Goal: Task Accomplishment & Management: Use online tool/utility

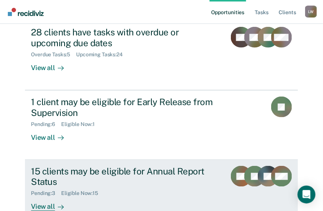
scroll to position [119, 0]
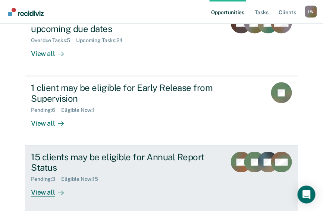
click at [47, 183] on div "View all" at bounding box center [52, 190] width 42 height 15
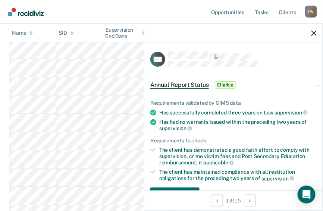
scroll to position [130, 0]
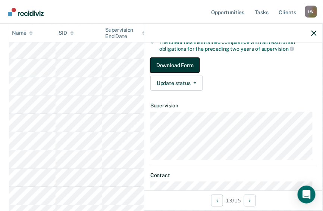
click at [179, 62] on button "Download Form" at bounding box center [174, 65] width 49 height 15
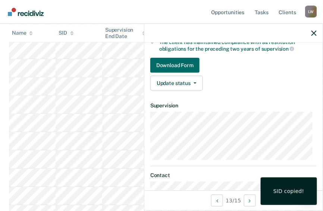
click at [285, 189] on div "SID copied!" at bounding box center [288, 191] width 31 height 7
click at [284, 194] on div "SID copied!" at bounding box center [288, 191] width 31 height 7
click at [315, 32] on icon "button" at bounding box center [313, 33] width 5 height 5
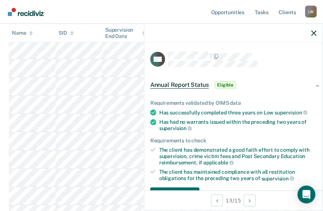
click at [224, 84] on span "Eligible" at bounding box center [225, 84] width 21 height 7
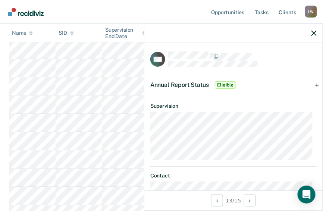
click at [316, 185] on div "CW Annual Report Status Eligible Requirements validated by OIMS data Has succes…" at bounding box center [233, 116] width 178 height 148
click at [316, 178] on div "CW Annual Report Status Eligible Requirements validated by OIMS data Has succes…" at bounding box center [233, 116] width 178 height 148
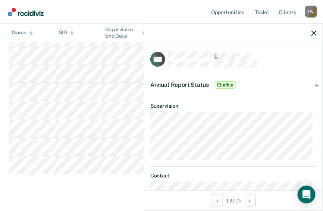
scroll to position [304, 0]
click at [226, 83] on span "Eligible" at bounding box center [225, 84] width 21 height 7
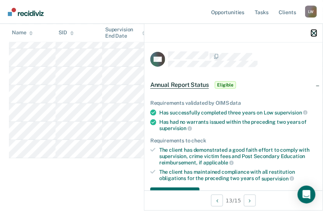
click at [315, 32] on icon "button" at bounding box center [313, 33] width 5 height 5
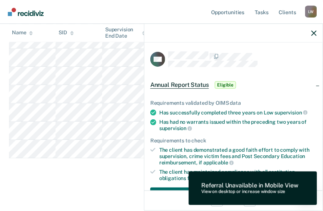
click at [229, 84] on span "Eligible" at bounding box center [225, 84] width 21 height 7
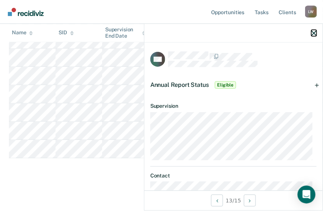
click at [315, 33] on icon "button" at bounding box center [313, 33] width 5 height 5
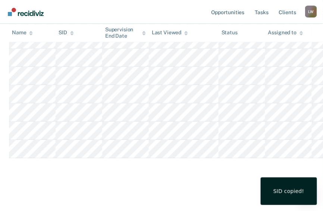
click at [287, 192] on div "SID copied!" at bounding box center [288, 191] width 31 height 7
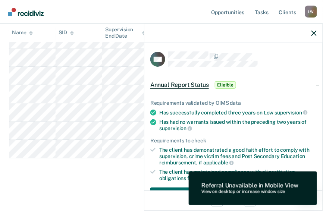
click at [226, 87] on span "Eligible" at bounding box center [225, 84] width 21 height 7
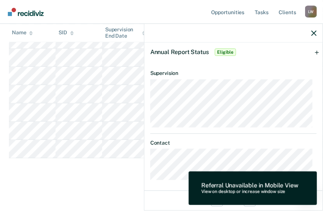
scroll to position [35, 0]
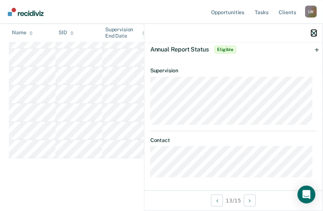
click at [314, 32] on icon "button" at bounding box center [313, 33] width 5 height 5
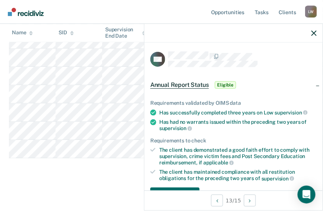
click at [224, 85] on span "Eligible" at bounding box center [225, 84] width 21 height 7
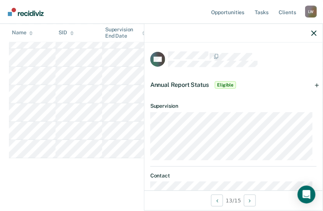
click at [313, 31] on icon "button" at bounding box center [313, 33] width 5 height 5
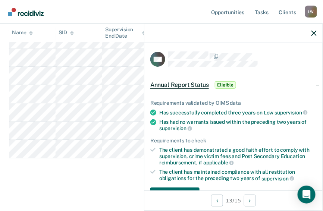
click at [227, 84] on span "Eligible" at bounding box center [225, 84] width 21 height 7
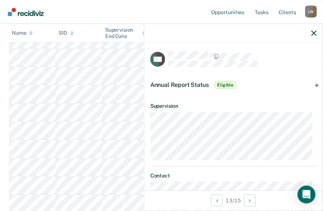
scroll to position [95, 0]
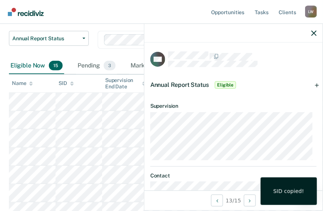
click at [280, 191] on div "SID copied!" at bounding box center [288, 191] width 31 height 7
click at [312, 34] on icon "button" at bounding box center [313, 33] width 5 height 5
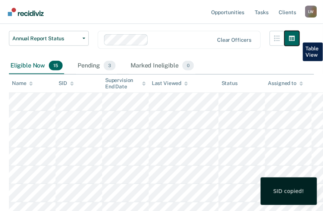
click at [295, 37] on icon "button" at bounding box center [292, 38] width 6 height 6
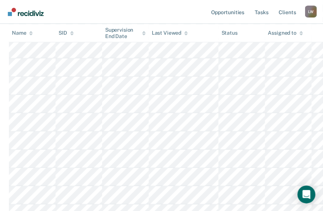
scroll to position [274, 0]
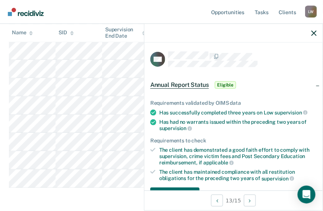
click at [223, 85] on span "Eligible" at bounding box center [225, 84] width 21 height 7
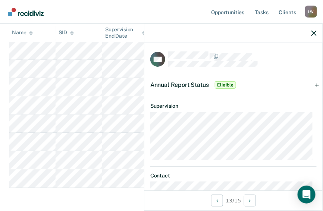
click at [315, 33] on icon "button" at bounding box center [313, 33] width 5 height 5
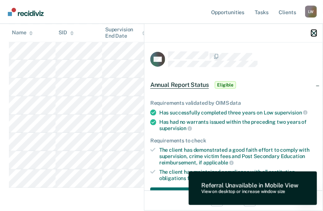
click at [313, 34] on icon "button" at bounding box center [313, 33] width 5 height 5
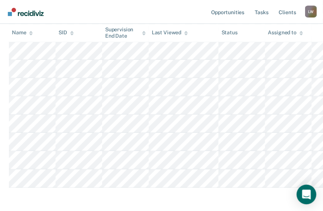
click at [305, 194] on icon "Open Intercom Messenger" at bounding box center [306, 195] width 9 height 10
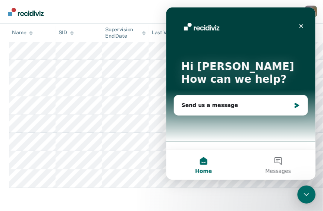
scroll to position [0, 0]
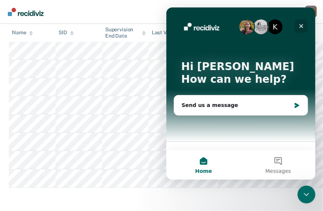
click at [300, 25] on icon "Close" at bounding box center [301, 26] width 4 height 4
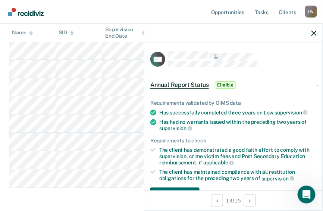
click at [226, 84] on span "Eligible" at bounding box center [225, 84] width 21 height 7
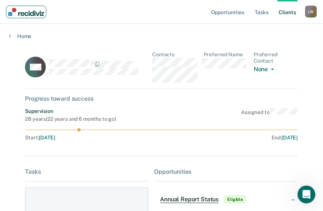
click at [12, 13] on img "Main navigation" at bounding box center [26, 12] width 36 height 8
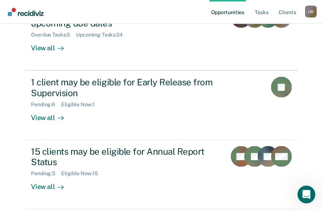
scroll to position [126, 0]
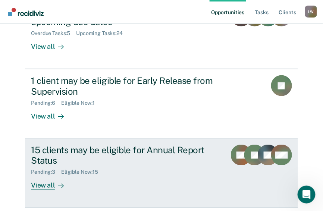
click at [52, 176] on div "View all" at bounding box center [52, 183] width 42 height 15
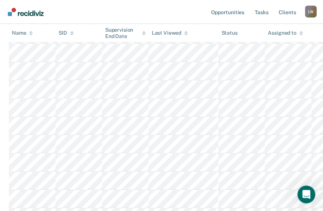
scroll to position [239, 0]
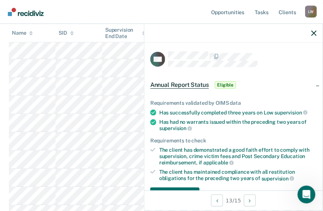
click at [227, 84] on span "Eligible" at bounding box center [225, 84] width 21 height 7
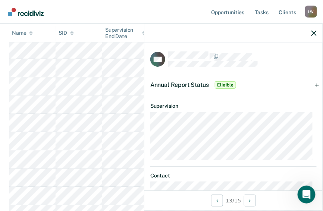
scroll to position [35, 0]
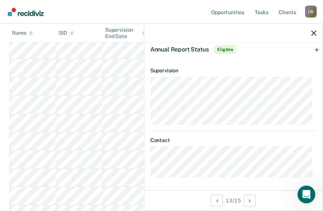
click at [226, 47] on span "Eligible" at bounding box center [225, 49] width 21 height 7
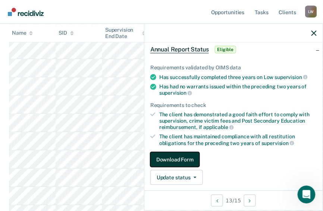
click at [168, 156] on button "Download Form" at bounding box center [174, 159] width 49 height 15
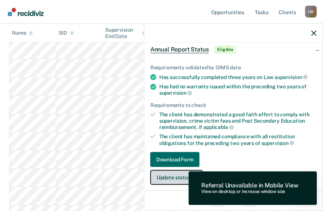
click at [168, 176] on button "Update status" at bounding box center [176, 177] width 53 height 15
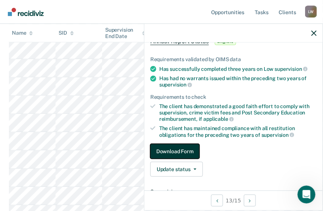
click at [169, 147] on button "Download Form" at bounding box center [174, 151] width 49 height 15
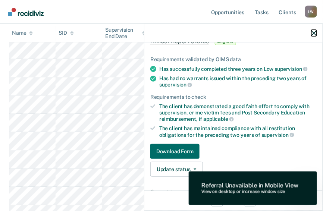
click at [316, 32] on icon "button" at bounding box center [313, 33] width 5 height 5
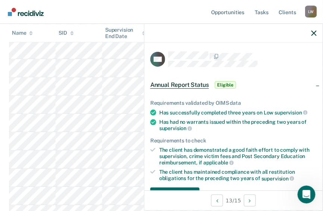
click at [223, 84] on span "Eligible" at bounding box center [225, 84] width 21 height 7
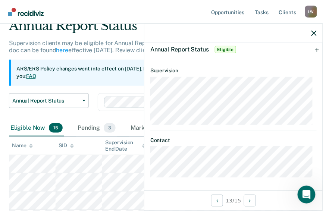
scroll to position [0, 0]
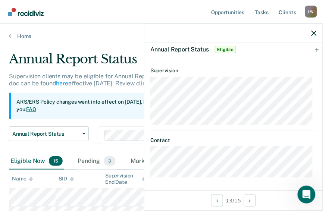
click at [227, 49] on span "Eligible" at bounding box center [225, 49] width 21 height 7
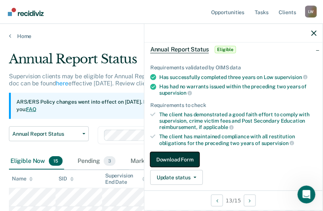
click at [176, 156] on button "Download Form" at bounding box center [174, 159] width 49 height 15
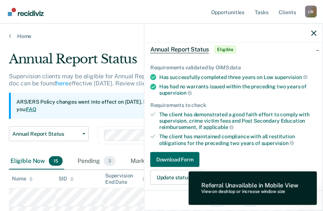
click at [230, 190] on div "View on desktop or increase window size" at bounding box center [249, 191] width 97 height 5
click at [223, 46] on span "Eligible" at bounding box center [225, 49] width 21 height 7
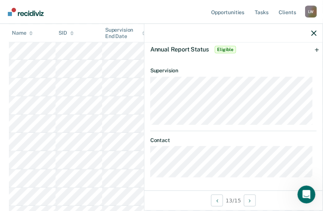
scroll to position [239, 0]
click at [226, 49] on span "Eligible" at bounding box center [225, 49] width 21 height 7
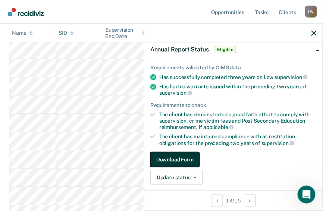
click at [181, 160] on button "Download Form" at bounding box center [174, 159] width 49 height 15
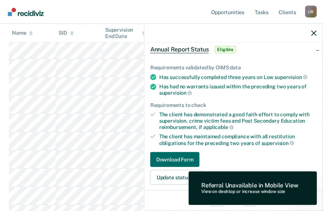
click at [230, 192] on div "View on desktop or increase window size" at bounding box center [249, 191] width 97 height 5
click at [313, 32] on icon "button" at bounding box center [313, 33] width 5 height 5
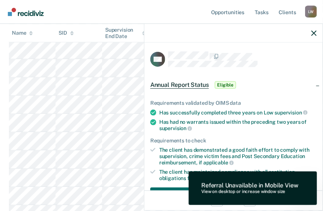
click at [223, 85] on span "Eligible" at bounding box center [225, 84] width 21 height 7
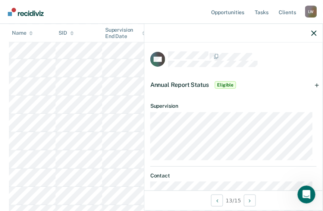
click at [227, 82] on span "Eligible" at bounding box center [225, 84] width 21 height 7
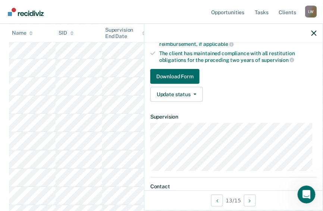
scroll to position [45, 0]
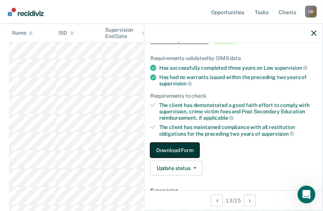
click at [167, 148] on button "Download Form" at bounding box center [174, 150] width 49 height 15
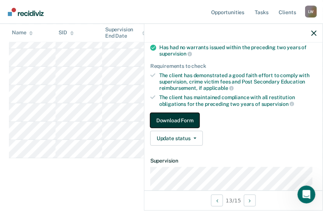
scroll to position [0, 0]
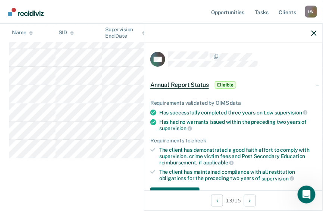
click at [229, 85] on span "Eligible" at bounding box center [225, 84] width 21 height 7
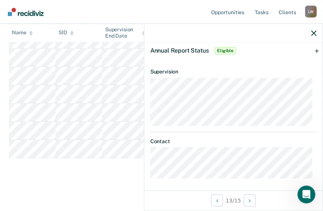
scroll to position [35, 0]
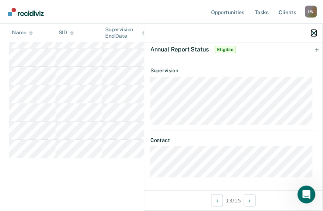
click at [315, 33] on icon "button" at bounding box center [313, 33] width 5 height 5
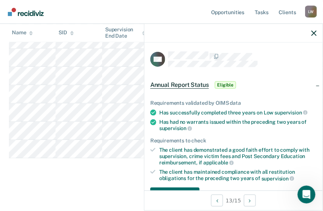
click at [228, 84] on span "Eligible" at bounding box center [225, 84] width 21 height 7
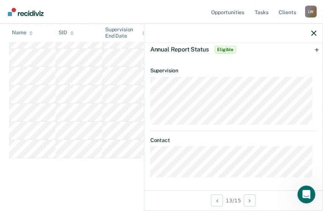
click at [315, 32] on icon "button" at bounding box center [313, 33] width 5 height 5
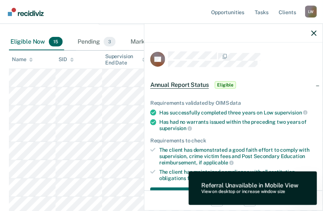
scroll to position [0, 0]
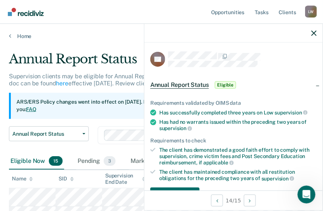
click at [224, 84] on span "Eligible" at bounding box center [225, 84] width 21 height 7
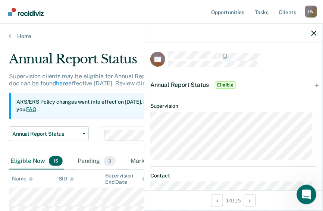
click at [306, 193] on icon "Open Intercom Messenger" at bounding box center [305, 193] width 5 height 6
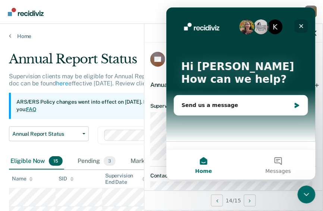
click at [301, 26] on icon "Close" at bounding box center [301, 26] width 6 height 6
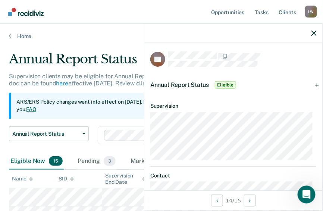
click at [223, 85] on span "Eligible" at bounding box center [225, 84] width 21 height 7
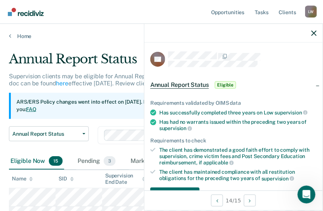
scroll to position [60, 0]
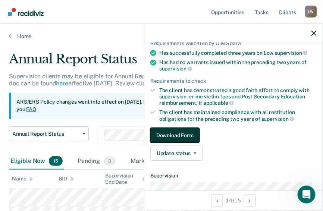
click at [183, 132] on button "Download Form" at bounding box center [174, 135] width 49 height 15
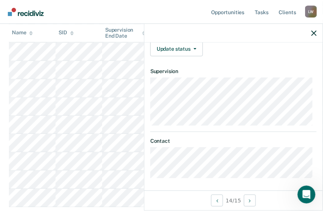
scroll to position [268, 0]
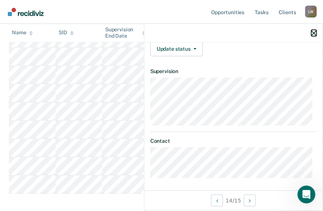
click at [313, 32] on icon "button" at bounding box center [313, 33] width 5 height 5
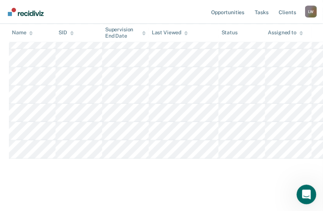
scroll to position [304, 0]
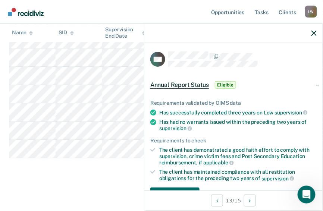
click at [226, 85] on span "Eligible" at bounding box center [225, 84] width 21 height 7
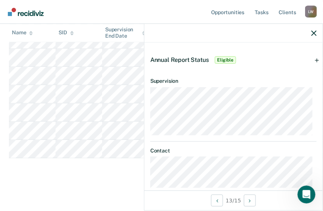
scroll to position [35, 0]
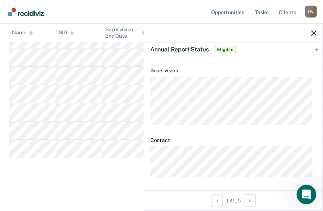
click at [307, 192] on icon "Open Intercom Messenger" at bounding box center [305, 193] width 12 height 12
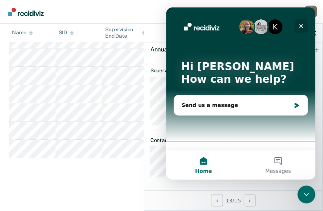
click at [301, 24] on icon "Close" at bounding box center [301, 26] width 6 height 6
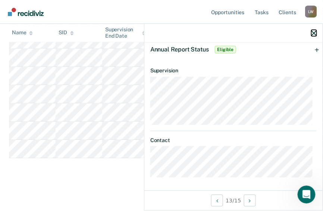
click at [315, 32] on icon "button" at bounding box center [313, 33] width 5 height 5
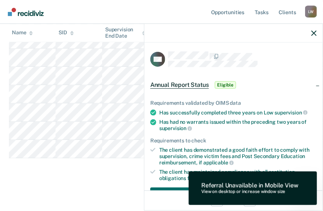
click at [222, 83] on span "Eligible" at bounding box center [225, 84] width 21 height 7
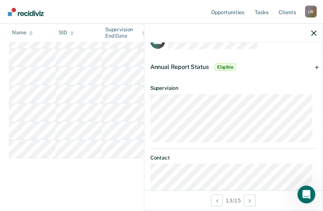
scroll to position [0, 0]
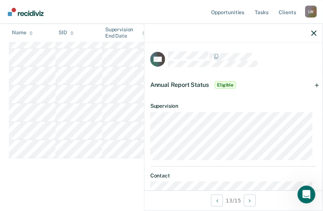
click at [259, 161] on article "CW Annual Report Status Eligible Requirements validated by OIMS data Has succes…" at bounding box center [233, 131] width 166 height 161
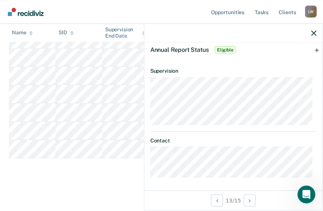
scroll to position [35, 0]
click at [313, 32] on icon "button" at bounding box center [313, 33] width 5 height 5
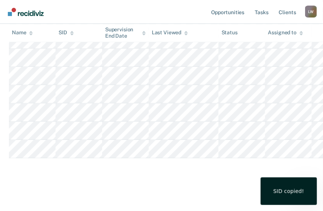
click at [283, 190] on div "SID copied!" at bounding box center [288, 191] width 31 height 7
click at [295, 192] on div "SID copied!" at bounding box center [288, 191] width 31 height 7
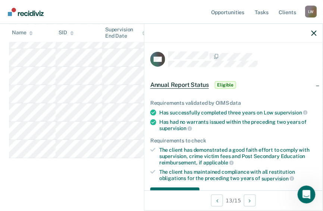
click at [233, 83] on span "Eligible" at bounding box center [225, 84] width 21 height 7
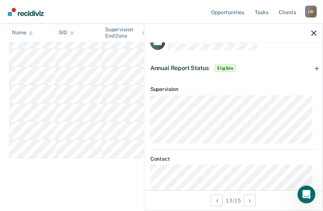
scroll to position [0, 0]
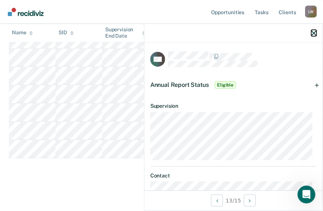
click at [313, 34] on icon "button" at bounding box center [313, 33] width 5 height 5
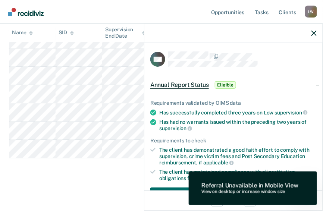
click at [225, 84] on span "Eligible" at bounding box center [225, 84] width 21 height 7
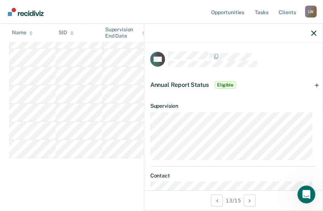
click at [183, 84] on span "Annual Report Status" at bounding box center [179, 84] width 59 height 7
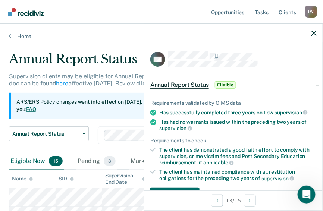
click at [225, 83] on span "Eligible" at bounding box center [225, 84] width 21 height 7
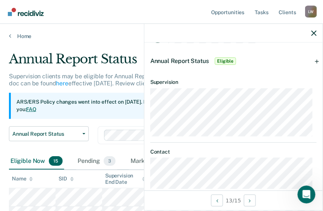
scroll to position [35, 0]
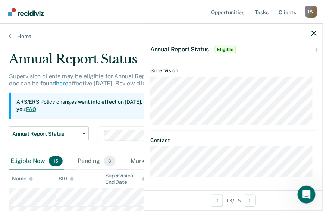
click at [322, 176] on div "CW Annual Report Status Eligible Requirements validated by OIMS data Has succes…" at bounding box center [233, 116] width 179 height 187
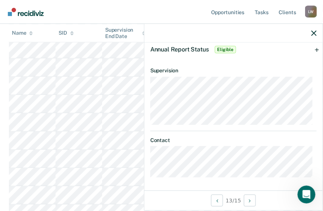
scroll to position [304, 0]
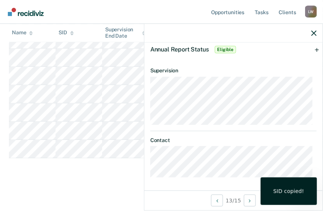
click at [293, 190] on div "SID copied!" at bounding box center [288, 191] width 31 height 7
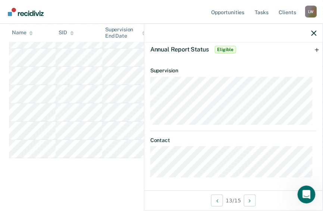
click at [223, 48] on span "Eligible" at bounding box center [225, 49] width 21 height 7
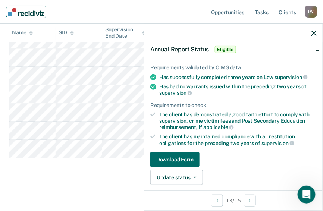
click at [24, 10] on img "Main navigation" at bounding box center [26, 12] width 36 height 8
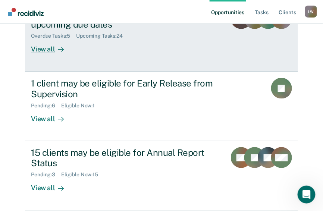
scroll to position [126, 0]
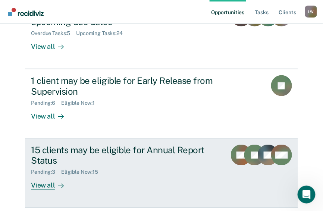
click at [55, 182] on div at bounding box center [59, 186] width 9 height 9
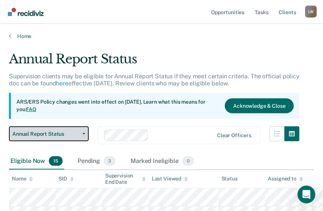
click at [85, 132] on button "Annual Report Status" at bounding box center [49, 133] width 80 height 15
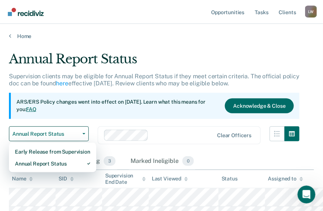
click at [94, 112] on p "ARS/ERS Policy changes went into effect on July 21, 2025. Learn what this means…" at bounding box center [117, 105] width 202 height 15
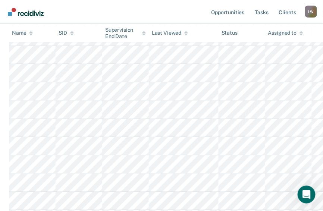
scroll to position [209, 0]
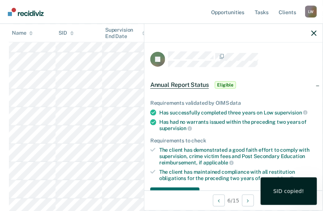
click at [227, 81] on span "Eligible" at bounding box center [225, 84] width 21 height 7
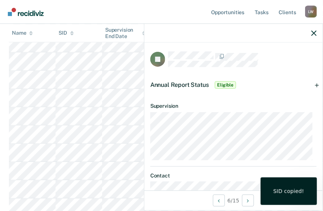
click at [280, 193] on div "SID copied!" at bounding box center [288, 191] width 31 height 7
click at [295, 189] on div "SID copied!" at bounding box center [288, 191] width 31 height 7
click at [293, 192] on div "SID copied!" at bounding box center [288, 191] width 31 height 7
click at [313, 32] on icon "button" at bounding box center [313, 33] width 5 height 5
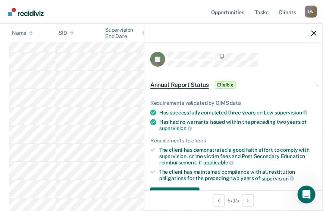
click at [227, 83] on span "Eligible" at bounding box center [225, 84] width 21 height 7
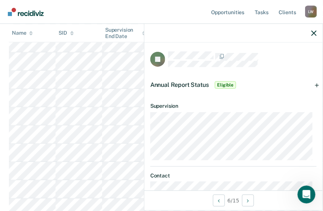
scroll to position [24, 0]
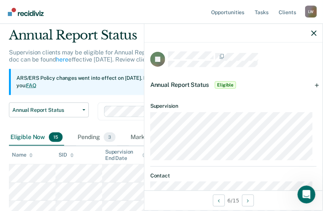
click at [228, 85] on span "Eligible" at bounding box center [225, 84] width 21 height 7
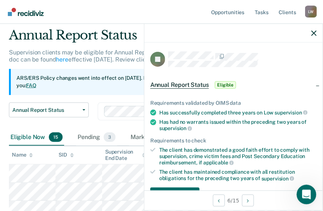
click at [305, 193] on icon "Open Intercom Messenger" at bounding box center [305, 193] width 12 height 12
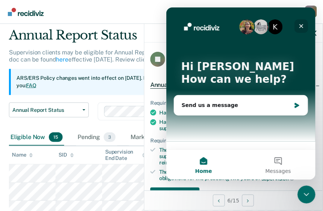
drag, startPoint x: 300, startPoint y: 25, endPoint x: 466, endPoint y: 33, distance: 166.4
click at [300, 25] on icon "Close" at bounding box center [301, 26] width 6 height 6
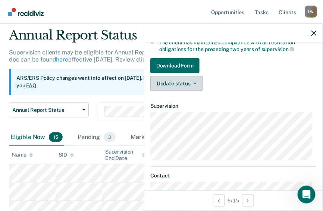
scroll to position [119, 0]
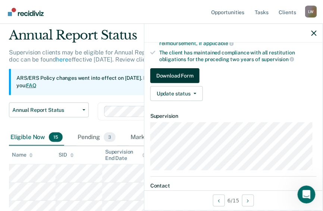
click at [191, 71] on button "Download Form" at bounding box center [174, 75] width 49 height 15
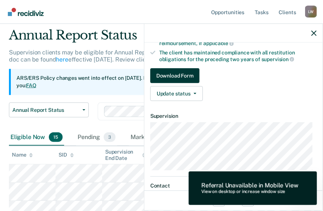
click at [164, 73] on button "Download Form" at bounding box center [174, 75] width 49 height 15
click at [165, 73] on button "Download Form" at bounding box center [174, 75] width 49 height 15
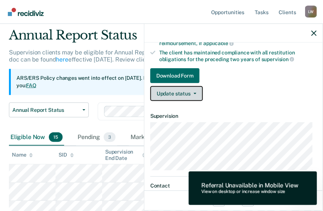
click at [195, 93] on icon "button" at bounding box center [194, 93] width 3 height 1
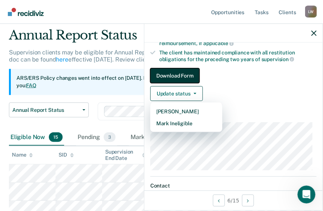
click at [188, 73] on button "Download Form" at bounding box center [174, 75] width 49 height 15
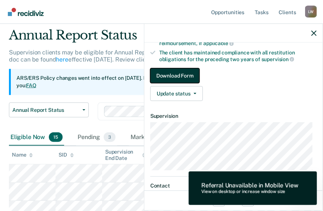
click at [188, 73] on button "Download Form" at bounding box center [174, 75] width 49 height 15
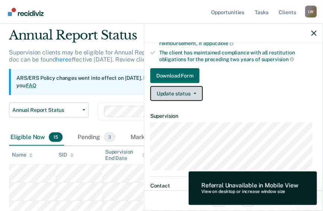
click at [183, 91] on button "Update status" at bounding box center [176, 93] width 53 height 15
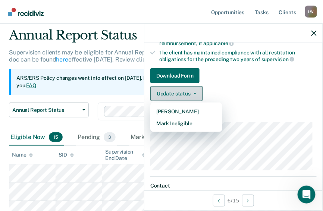
click at [182, 89] on button "Update status" at bounding box center [176, 93] width 53 height 15
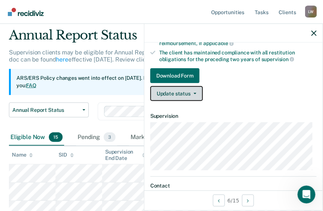
click at [182, 89] on button "Update status" at bounding box center [176, 93] width 53 height 15
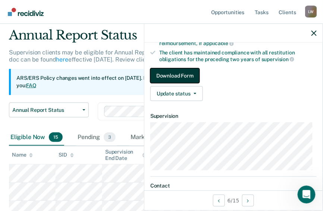
click at [176, 74] on button "Download Form" at bounding box center [174, 75] width 49 height 15
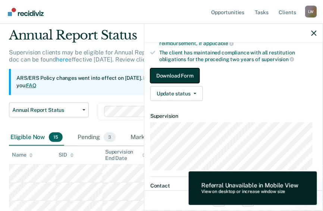
click at [175, 74] on button "Download Form" at bounding box center [174, 75] width 49 height 15
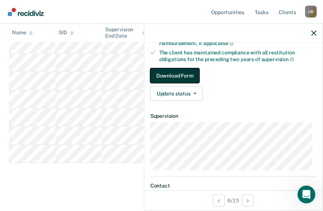
scroll to position [304, 0]
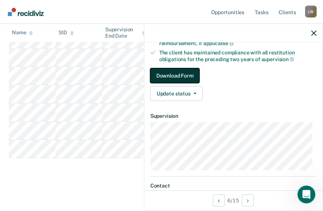
click at [181, 76] on button "Download Form" at bounding box center [174, 75] width 49 height 15
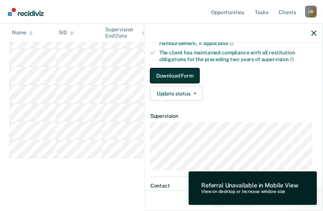
click at [164, 72] on button "Download Form" at bounding box center [174, 75] width 49 height 15
click at [166, 72] on button "Download Form" at bounding box center [174, 75] width 49 height 15
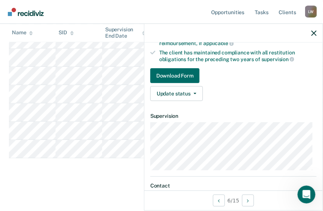
drag, startPoint x: 160, startPoint y: 74, endPoint x: 280, endPoint y: 78, distance: 119.7
click at [280, 78] on link "Download Form" at bounding box center [233, 75] width 166 height 15
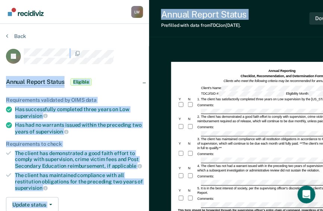
drag, startPoint x: 159, startPoint y: 34, endPoint x: 125, endPoint y: 34, distance: 34.3
click at [125, 34] on div "Larry Willis L W Profile How it works Log Out Back JT Annual Report Status Elig…" at bounding box center [161, 187] width 323 height 374
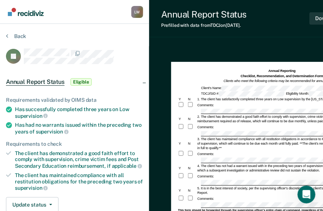
click at [234, 40] on div "Annual Report Status Prefilled with data from TDCJ on 09-20-2025 . Download For…" at bounding box center [259, 187] width 221 height 374
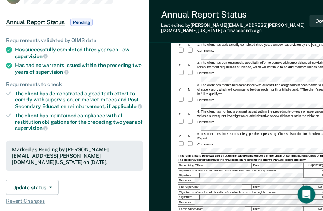
scroll to position [89, 0]
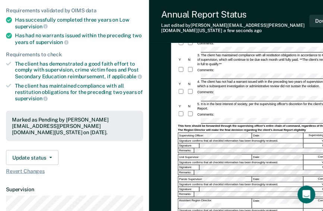
click at [321, 139] on div "Yes" at bounding box center [324, 141] width 41 height 4
click at [322, 139] on div "Yes" at bounding box center [324, 141] width 41 height 4
click at [322, 144] on div "No" at bounding box center [324, 146] width 41 height 4
click at [322, 139] on div "Yes" at bounding box center [324, 141] width 41 height 4
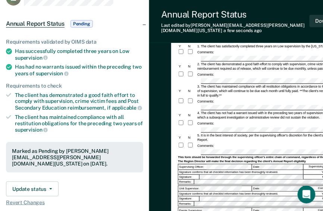
scroll to position [60, 0]
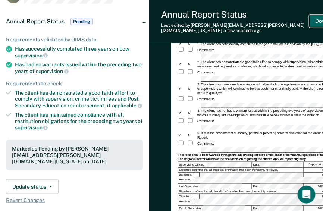
drag, startPoint x: 318, startPoint y: 22, endPoint x: 294, endPoint y: 23, distance: 23.9
click at [295, 22] on div "Annual Report Status Last edited by Larry.Willis@tdcj.texas.gov a few seconds a…" at bounding box center [259, 21] width 221 height 43
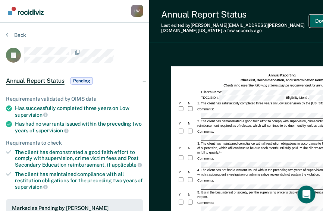
scroll to position [0, 0]
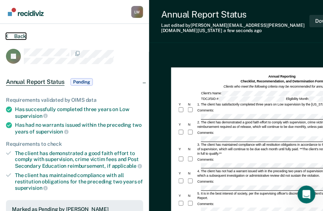
click at [7, 34] on icon at bounding box center [7, 36] width 2 height 6
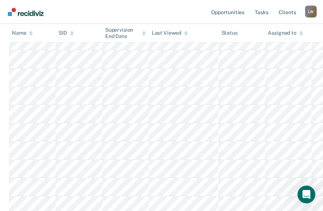
scroll to position [107, 0]
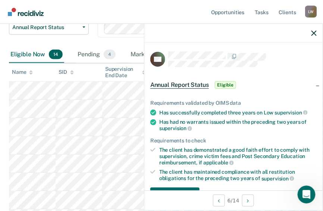
click at [226, 84] on span "Eligible" at bounding box center [225, 84] width 21 height 7
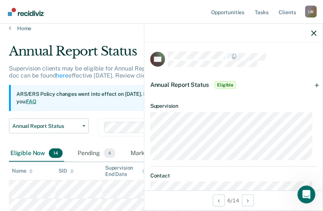
scroll to position [0, 0]
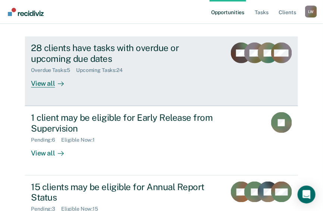
scroll to position [119, 0]
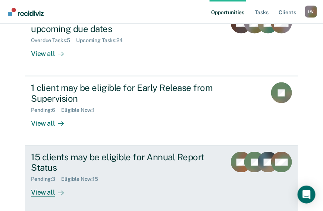
click at [58, 193] on icon at bounding box center [61, 193] width 6 height 0
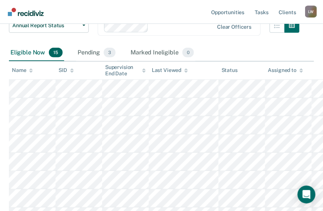
scroll to position [119, 0]
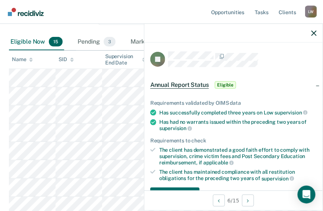
click at [230, 84] on span "Eligible" at bounding box center [225, 84] width 21 height 7
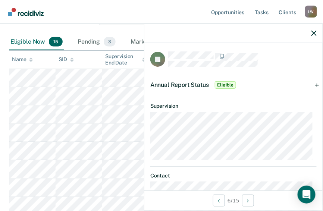
click at [230, 84] on span "Eligible" at bounding box center [225, 84] width 21 height 7
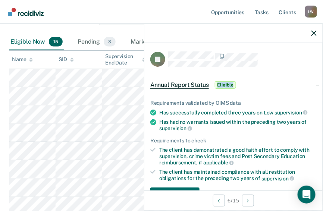
click at [230, 84] on span "Eligible" at bounding box center [225, 84] width 21 height 7
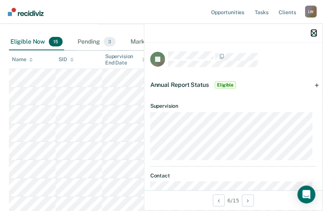
click at [313, 32] on icon "button" at bounding box center [313, 33] width 5 height 5
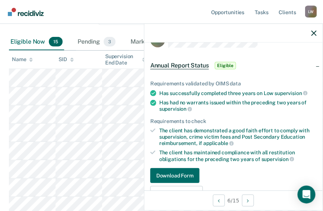
scroll to position [30, 0]
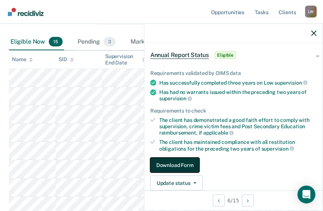
click at [171, 163] on button "Download Form" at bounding box center [174, 165] width 49 height 15
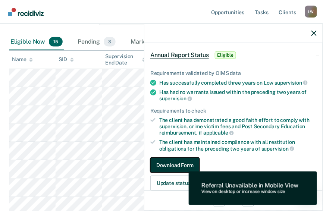
click at [171, 163] on button "Download Form" at bounding box center [174, 165] width 49 height 15
click at [176, 164] on button "Download Form" at bounding box center [174, 165] width 49 height 15
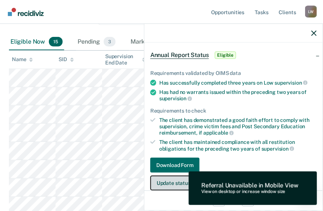
click at [167, 181] on button "Update status" at bounding box center [176, 183] width 53 height 15
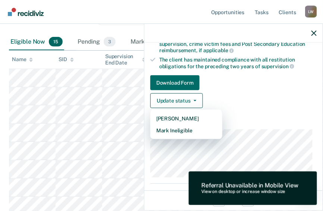
click at [167, 180] on article "JT Annual Report Status Eligible Requirements validated by OIMS data Has succes…" at bounding box center [233, 87] width 166 height 297
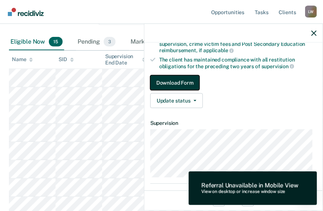
click at [183, 82] on button "Download Form" at bounding box center [174, 82] width 49 height 15
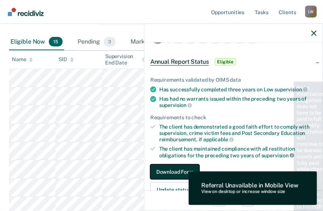
scroll to position [23, 0]
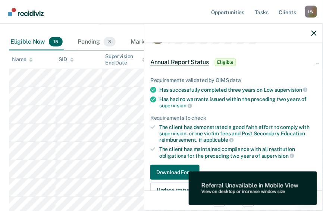
click at [223, 62] on span "Eligible" at bounding box center [225, 62] width 21 height 7
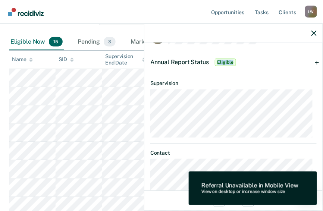
click at [223, 62] on span "Eligible" at bounding box center [225, 62] width 21 height 7
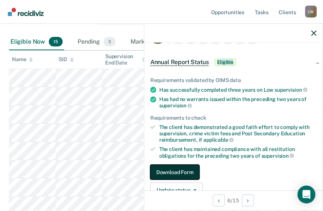
click at [171, 171] on button "Download Form" at bounding box center [174, 172] width 49 height 15
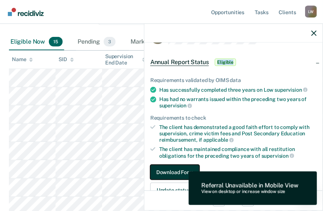
click at [171, 171] on button "Download Form" at bounding box center [174, 172] width 49 height 15
drag, startPoint x: 171, startPoint y: 171, endPoint x: 163, endPoint y: 169, distance: 8.4
click at [163, 169] on button "Download Form" at bounding box center [174, 172] width 49 height 15
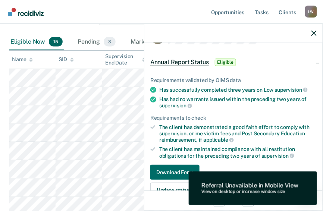
click at [236, 158] on div "Requirements validated by OIMS data Has successfully completed three years on L…" at bounding box center [233, 134] width 178 height 138
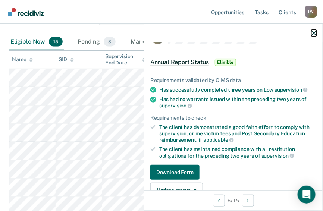
click at [314, 35] on icon "button" at bounding box center [313, 33] width 5 height 5
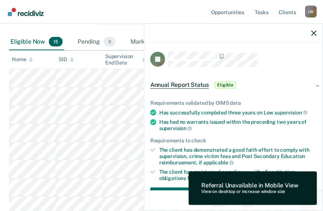
click at [224, 84] on span "Eligible" at bounding box center [225, 84] width 21 height 7
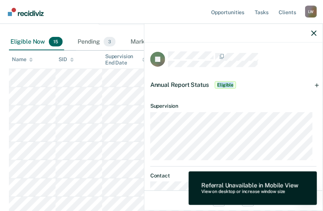
click at [224, 84] on span "Eligible" at bounding box center [225, 84] width 21 height 7
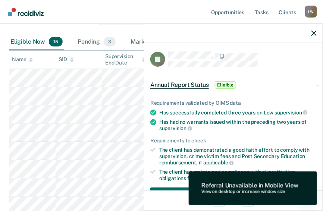
drag, startPoint x: 224, startPoint y: 84, endPoint x: 262, endPoint y: 81, distance: 37.4
click at [262, 81] on div "Annual Report Status Eligible" at bounding box center [233, 85] width 178 height 24
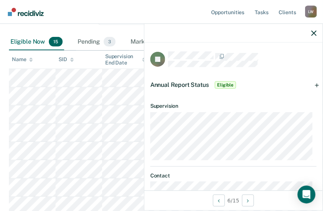
click at [121, 35] on div "Eligible Now 15 Pending 3 Marked Ineligible 0" at bounding box center [102, 42] width 186 height 16
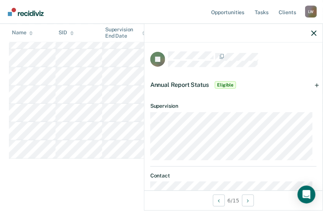
scroll to position [155, 0]
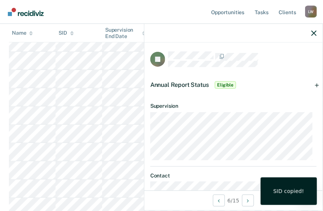
click at [291, 193] on div "SID copied!" at bounding box center [288, 191] width 31 height 7
click at [224, 84] on span "Eligible" at bounding box center [225, 84] width 21 height 7
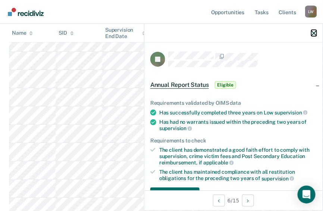
click at [313, 34] on icon "button" at bounding box center [313, 33] width 5 height 5
click at [226, 84] on span "Eligible" at bounding box center [225, 84] width 21 height 7
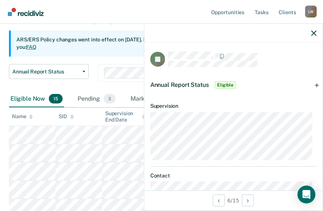
scroll to position [0, 0]
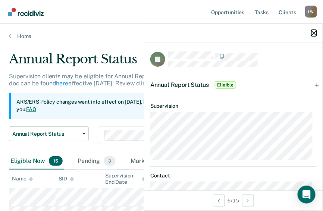
click at [314, 32] on icon "button" at bounding box center [313, 33] width 5 height 5
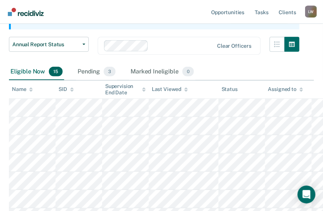
scroll to position [119, 0]
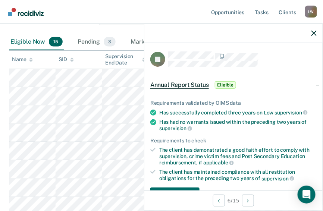
drag, startPoint x: 233, startPoint y: 32, endPoint x: 253, endPoint y: 32, distance: 20.1
click at [253, 32] on div at bounding box center [233, 33] width 178 height 19
click at [226, 84] on span "Eligible" at bounding box center [225, 84] width 21 height 7
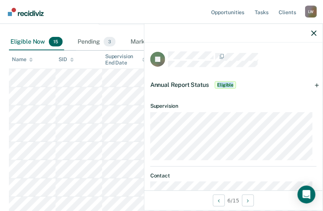
click at [226, 84] on span "Eligible" at bounding box center [225, 84] width 21 height 7
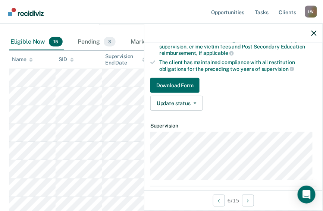
scroll to position [107, 0]
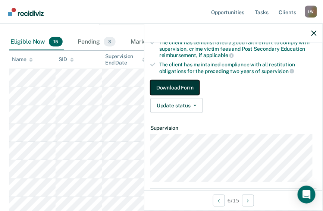
click at [183, 84] on button "Download Form" at bounding box center [174, 87] width 49 height 15
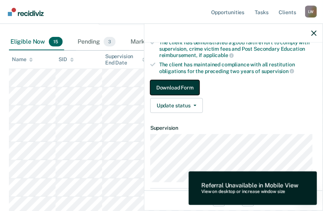
click at [183, 84] on button "Download Form" at bounding box center [174, 87] width 49 height 15
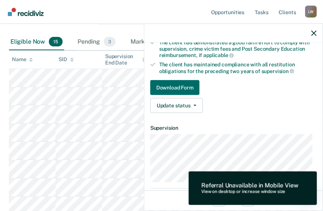
click at [247, 107] on div "Update status Mark Pending Mark Ineligible" at bounding box center [233, 105] width 166 height 15
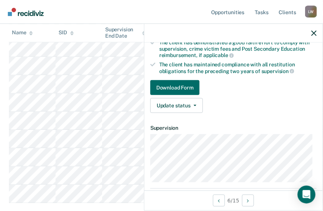
scroll to position [214, 0]
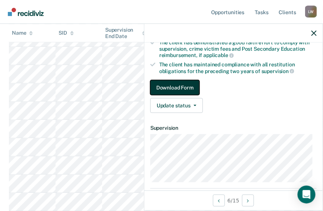
click at [170, 85] on button "Download Form" at bounding box center [174, 87] width 49 height 15
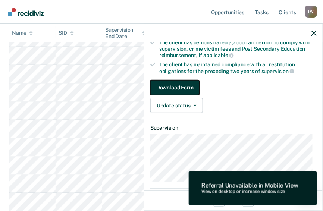
click at [170, 85] on button "Download Form" at bounding box center [174, 87] width 49 height 15
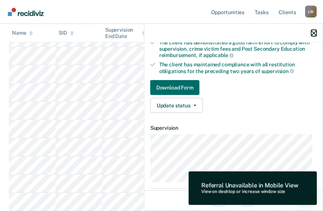
click at [313, 32] on icon "button" at bounding box center [313, 33] width 5 height 5
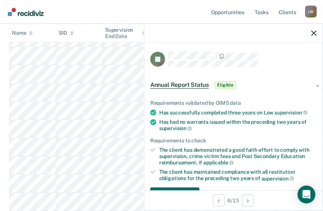
click at [226, 83] on span "Eligible" at bounding box center [225, 84] width 21 height 7
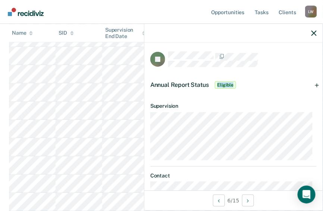
click at [226, 83] on span "Eligible" at bounding box center [225, 84] width 21 height 7
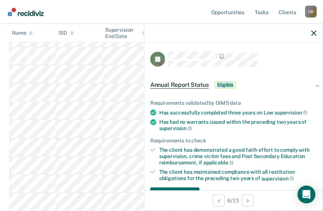
scroll to position [130, 0]
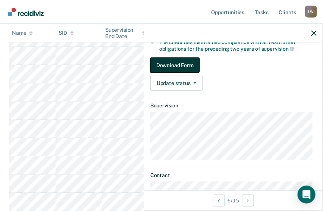
click at [183, 62] on button "Download Form" at bounding box center [174, 65] width 49 height 15
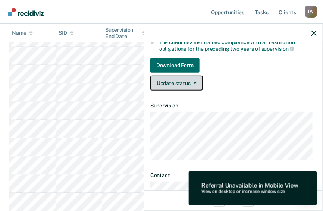
click at [192, 82] on span "button" at bounding box center [193, 82] width 6 height 1
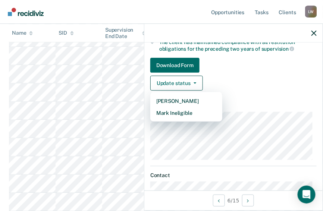
click at [214, 78] on div "Update status Mark Pending Mark Ineligible" at bounding box center [233, 83] width 166 height 15
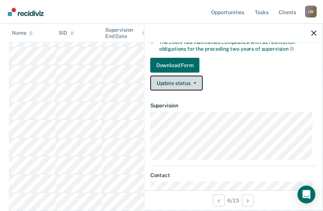
click at [190, 79] on button "Update status" at bounding box center [176, 83] width 53 height 15
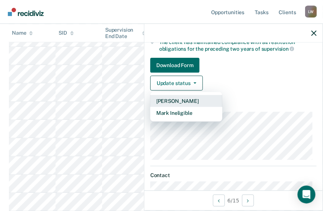
click at [195, 100] on button "Mark Pending" at bounding box center [186, 101] width 72 height 12
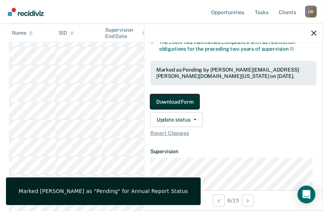
click at [174, 98] on button "Download Form" at bounding box center [174, 101] width 49 height 15
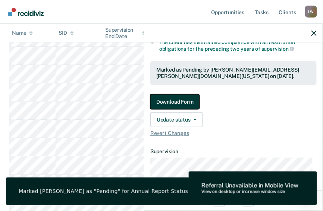
click at [174, 98] on button "Download Form" at bounding box center [174, 101] width 49 height 15
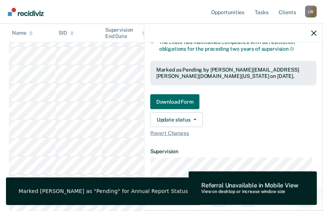
click at [142, 188] on div "Marked Jesse Timmons as "Pending" for Annual Report Status" at bounding box center [103, 191] width 169 height 7
click at [161, 190] on div "Marked Jesse Timmons as "Pending" for Annual Report Status" at bounding box center [103, 191] width 169 height 7
click at [74, 186] on div "Marked Jesse Timmons as "Pending" for Annual Report Status" at bounding box center [103, 191] width 195 height 28
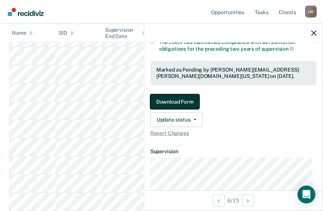
click at [170, 97] on button "Download Form" at bounding box center [174, 101] width 49 height 15
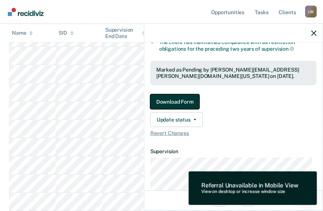
click at [170, 97] on button "Download Form" at bounding box center [174, 101] width 49 height 15
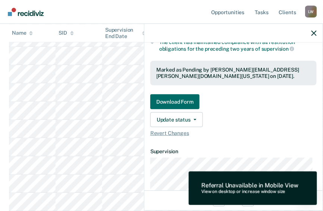
click at [202, 68] on div "Marked as Pending by Larry.Willis@tdcj.texas.gov on September 20, 2025." at bounding box center [233, 73] width 154 height 13
click at [235, 78] on div "Marked as Pending by Larry.Willis@tdcj.texas.gov on September 20, 2025." at bounding box center [233, 73] width 166 height 25
click at [235, 76] on div "Marked as Pending by Larry.Willis@tdcj.texas.gov on September 20, 2025." at bounding box center [233, 73] width 154 height 13
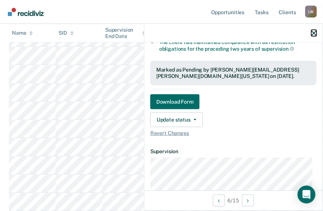
click at [314, 33] on icon "button" at bounding box center [313, 33] width 5 height 5
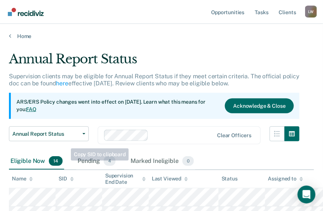
scroll to position [0, 0]
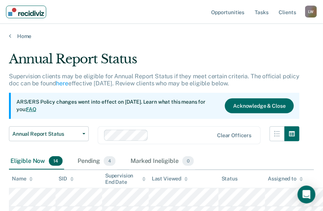
click at [20, 15] on img "Main navigation" at bounding box center [26, 12] width 36 height 8
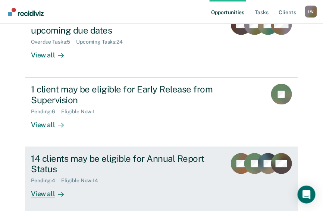
scroll to position [119, 0]
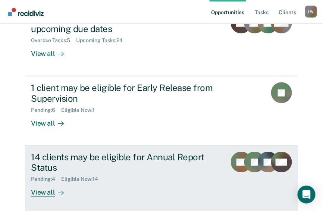
click at [47, 183] on div "View all" at bounding box center [52, 190] width 42 height 15
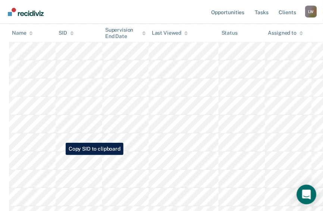
scroll to position [107, 0]
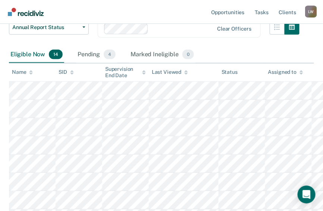
click at [226, 47] on div "Eligible Now 14 Pending 4 Marked Ineligible 0" at bounding box center [161, 55] width 305 height 17
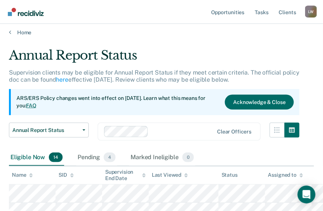
scroll to position [0, 0]
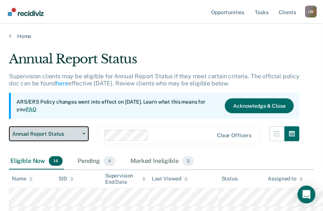
click at [84, 132] on button "Annual Report Status" at bounding box center [49, 133] width 80 height 15
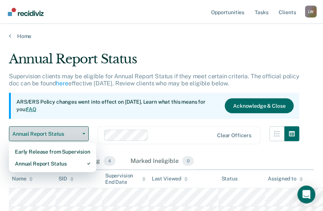
click at [83, 133] on icon "button" at bounding box center [83, 133] width 3 height 1
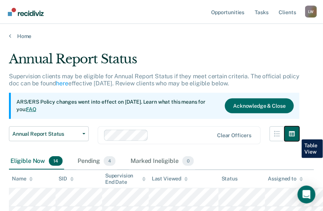
click at [295, 134] on icon "button" at bounding box center [292, 133] width 6 height 5
click at [11, 35] on icon at bounding box center [10, 36] width 2 height 6
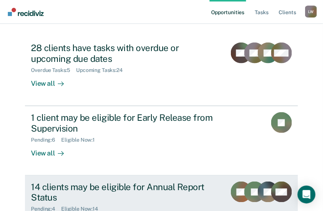
scroll to position [119, 0]
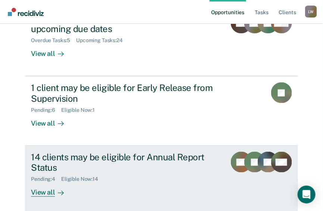
click at [42, 176] on div "Pending : 4" at bounding box center [46, 179] width 30 height 6
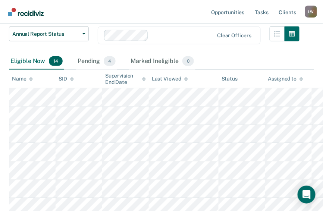
scroll to position [107, 0]
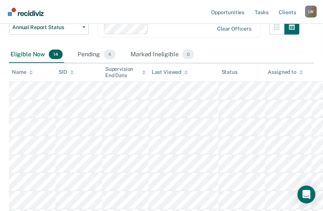
click at [18, 71] on div "Name" at bounding box center [22, 72] width 21 height 6
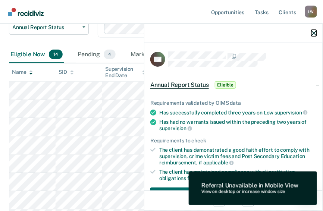
click at [313, 33] on icon "button" at bounding box center [313, 33] width 5 height 5
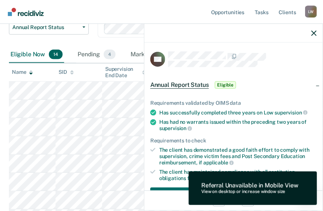
click at [226, 85] on span "Eligible" at bounding box center [225, 84] width 21 height 7
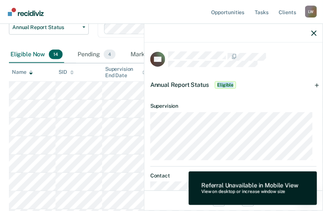
click at [226, 85] on span "Eligible" at bounding box center [225, 84] width 21 height 7
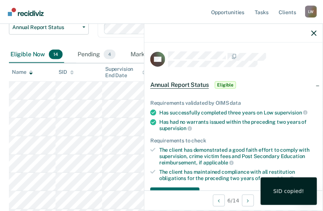
click at [285, 192] on div "SID copied!" at bounding box center [288, 191] width 31 height 7
click at [293, 191] on div "SID copied!" at bounding box center [288, 191] width 31 height 7
click at [299, 32] on div at bounding box center [233, 33] width 178 height 19
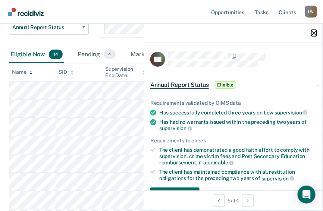
click at [315, 32] on icon "button" at bounding box center [313, 33] width 5 height 5
drag, startPoint x: 75, startPoint y: 78, endPoint x: 227, endPoint y: 83, distance: 151.8
click at [227, 83] on span "Eligible" at bounding box center [225, 84] width 21 height 7
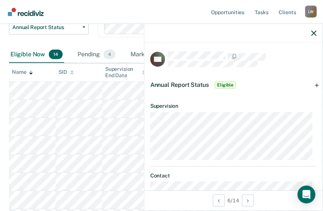
click at [224, 86] on span "Eligible" at bounding box center [225, 84] width 21 height 7
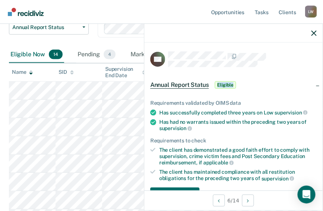
click at [224, 86] on span "Eligible" at bounding box center [225, 84] width 21 height 7
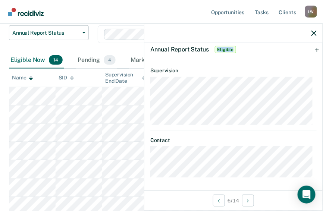
scroll to position [0, 0]
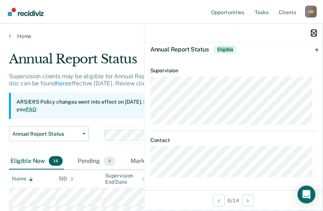
click at [314, 33] on icon "button" at bounding box center [313, 33] width 5 height 5
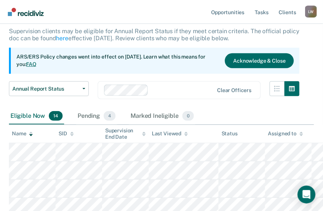
scroll to position [60, 0]
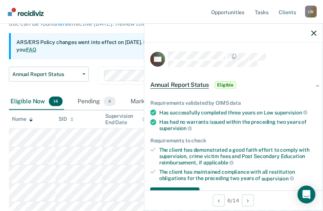
click at [227, 84] on span "Eligible" at bounding box center [225, 84] width 21 height 7
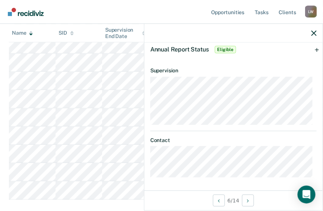
scroll to position [286, 0]
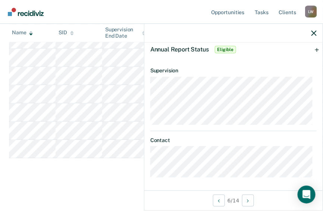
click at [228, 48] on span "Eligible" at bounding box center [225, 49] width 21 height 7
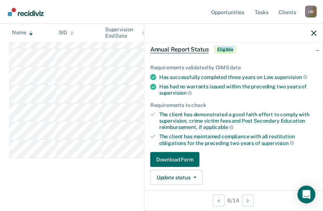
click at [228, 48] on span "Eligible" at bounding box center [225, 49] width 21 height 7
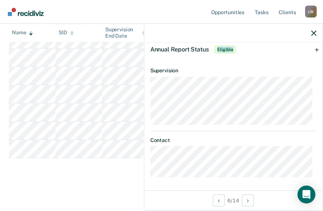
click at [229, 50] on span "Eligible" at bounding box center [225, 49] width 21 height 7
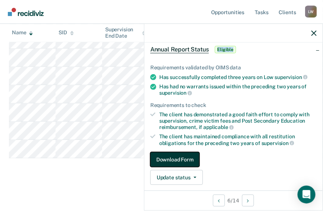
click at [179, 155] on button "Download Form" at bounding box center [174, 159] width 49 height 15
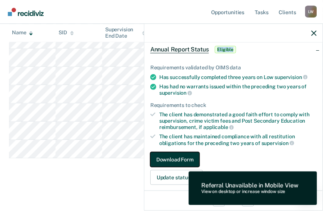
click at [179, 155] on button "Download Form" at bounding box center [174, 159] width 49 height 15
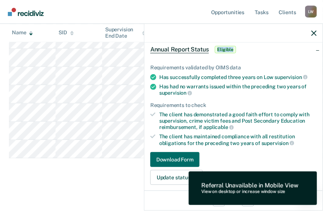
click at [228, 48] on span "Eligible" at bounding box center [225, 49] width 21 height 7
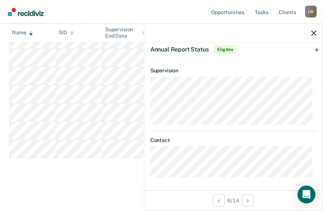
click at [228, 48] on span "Eligible" at bounding box center [225, 49] width 21 height 7
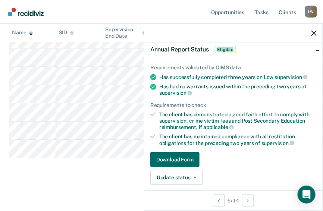
click at [228, 48] on span "Eligible" at bounding box center [225, 49] width 21 height 7
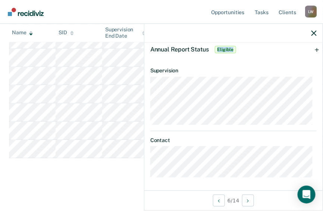
click at [225, 47] on span "Eligible" at bounding box center [225, 49] width 21 height 7
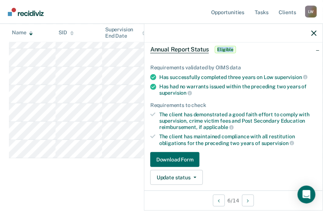
click at [225, 48] on span "Eligible" at bounding box center [225, 49] width 21 height 7
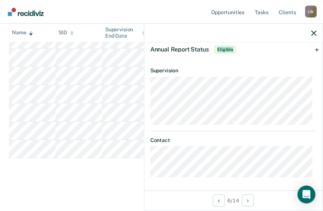
click at [225, 48] on span "Eligible" at bounding box center [225, 49] width 21 height 7
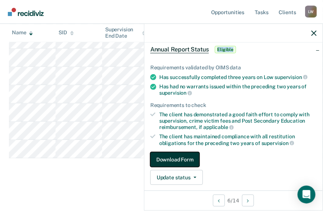
click at [182, 158] on button "Download Form" at bounding box center [174, 159] width 49 height 15
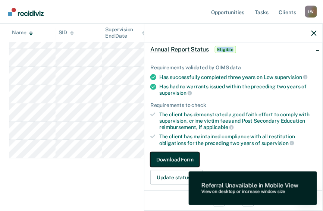
click at [182, 158] on button "Download Form" at bounding box center [174, 159] width 49 height 15
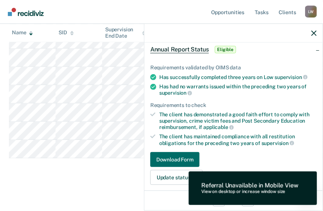
drag, startPoint x: 182, startPoint y: 158, endPoint x: 134, endPoint y: 173, distance: 50.2
click at [313, 33] on icon "button" at bounding box center [313, 33] width 5 height 5
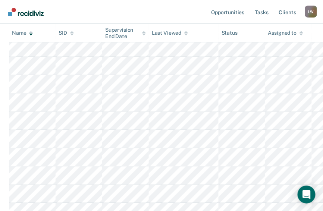
scroll to position [166, 0]
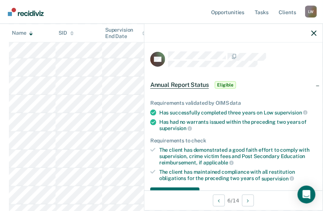
drag, startPoint x: 222, startPoint y: 158, endPoint x: 264, endPoint y: 75, distance: 93.2
click at [264, 75] on div "Annual Report Status Eligible" at bounding box center [233, 85] width 178 height 24
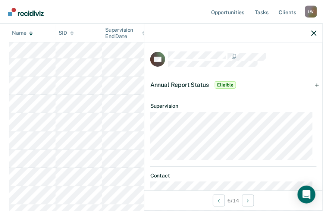
click at [225, 86] on span "Eligible" at bounding box center [225, 84] width 21 height 7
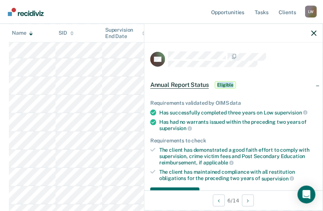
click at [225, 86] on span "Eligible" at bounding box center [225, 84] width 21 height 7
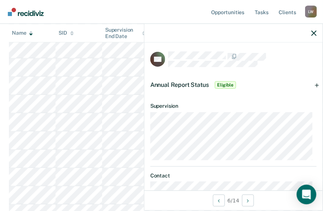
click at [305, 194] on icon "Open Intercom Messenger" at bounding box center [306, 195] width 9 height 10
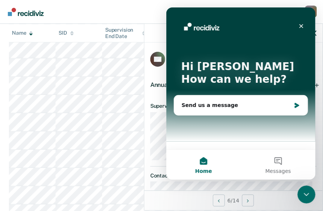
scroll to position [0, 0]
click at [301, 25] on icon "Close" at bounding box center [301, 26] width 4 height 4
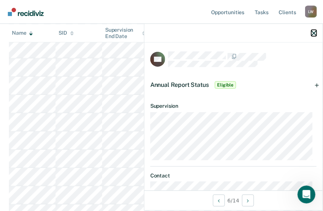
click at [315, 34] on icon "button" at bounding box center [313, 33] width 5 height 5
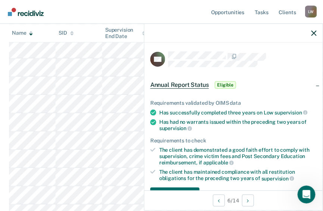
drag, startPoint x: 297, startPoint y: 37, endPoint x: 226, endPoint y: 83, distance: 85.1
click at [226, 83] on span "Eligible" at bounding box center [225, 84] width 21 height 7
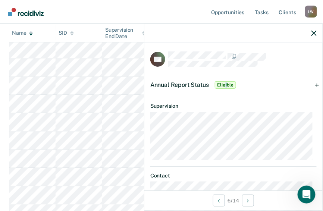
click at [226, 83] on span "Eligible" at bounding box center [225, 84] width 21 height 7
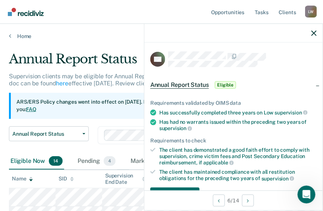
click at [230, 84] on span "Eligible" at bounding box center [225, 84] width 21 height 7
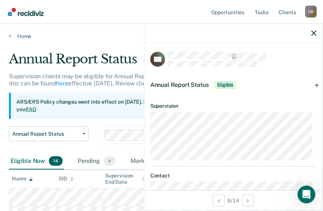
click at [230, 84] on span "Eligible" at bounding box center [225, 84] width 21 height 7
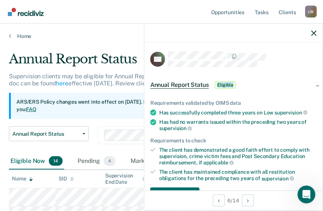
scroll to position [130, 0]
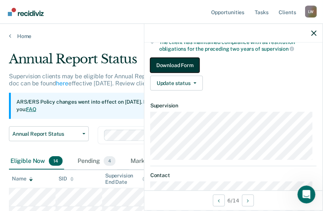
click at [183, 64] on button "Download Form" at bounding box center [174, 65] width 49 height 15
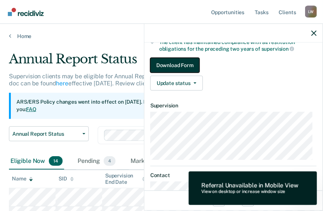
click at [183, 64] on button "Download Form" at bounding box center [174, 65] width 49 height 15
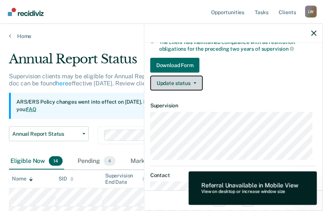
drag, startPoint x: 183, startPoint y: 64, endPoint x: 195, endPoint y: 80, distance: 20.0
click at [195, 82] on icon "button" at bounding box center [194, 82] width 3 height 1
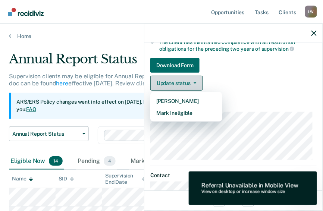
click at [193, 78] on button "Update status" at bounding box center [176, 83] width 53 height 15
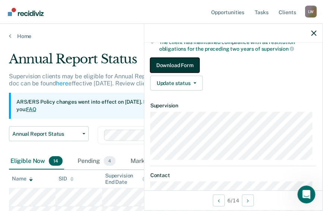
click at [173, 63] on button "Download Form" at bounding box center [174, 65] width 49 height 15
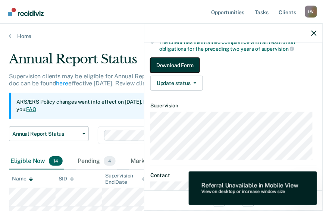
click at [173, 63] on button "Download Form" at bounding box center [174, 65] width 49 height 15
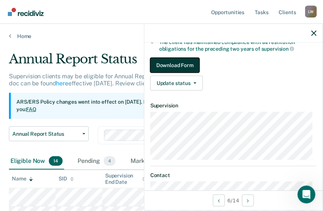
drag, startPoint x: 173, startPoint y: 63, endPoint x: 186, endPoint y: 65, distance: 13.1
click at [186, 65] on button "Download Form" at bounding box center [174, 65] width 49 height 15
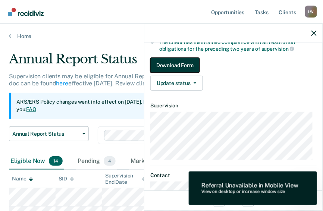
click at [186, 65] on button "Download Form" at bounding box center [174, 65] width 49 height 15
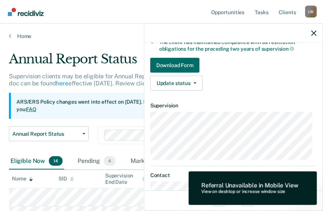
drag, startPoint x: 186, startPoint y: 65, endPoint x: 239, endPoint y: 105, distance: 66.4
click at [239, 105] on dt "Supervision" at bounding box center [233, 106] width 166 height 6
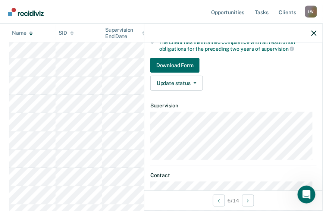
scroll to position [286, 0]
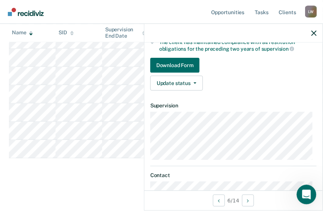
click at [305, 194] on icon "Open Intercom Messenger" at bounding box center [305, 193] width 5 height 6
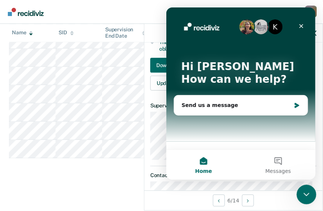
click at [305, 193] on icon "Close Intercom Messenger" at bounding box center [305, 193] width 5 height 3
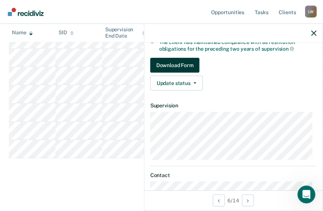
click at [183, 60] on button "Download Form" at bounding box center [174, 65] width 49 height 15
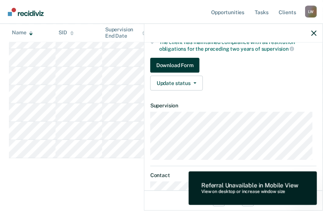
click at [183, 60] on button "Download Form" at bounding box center [174, 65] width 49 height 15
click at [314, 33] on icon "button" at bounding box center [313, 33] width 5 height 5
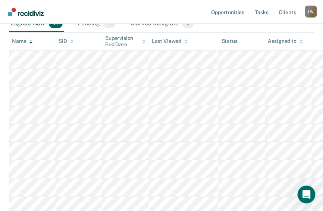
scroll to position [136, 0]
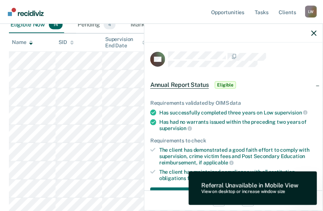
click at [229, 85] on span "Eligible" at bounding box center [225, 84] width 21 height 7
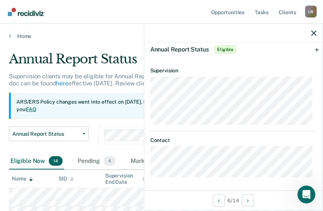
scroll to position [0, 0]
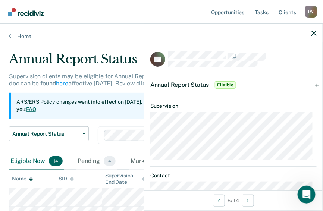
click at [227, 82] on span "Eligible" at bounding box center [225, 84] width 21 height 7
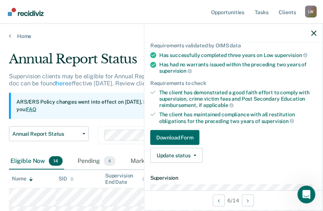
scroll to position [83, 0]
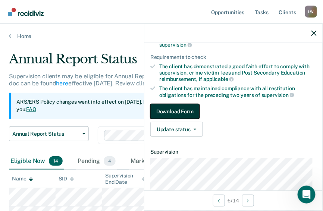
click at [174, 106] on button "Download Form" at bounding box center [174, 111] width 49 height 15
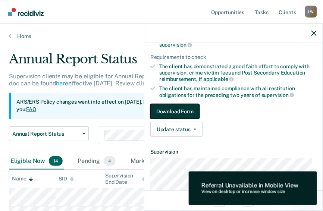
click at [164, 108] on button "Download Form" at bounding box center [174, 111] width 49 height 15
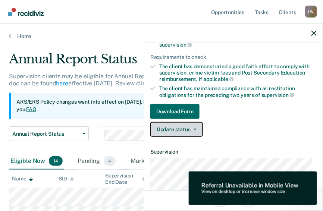
click at [161, 128] on button "Update status" at bounding box center [176, 129] width 53 height 15
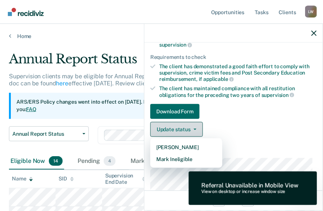
click at [161, 127] on button "Update status" at bounding box center [176, 129] width 53 height 15
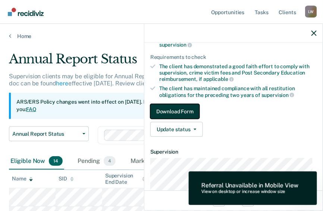
click at [163, 108] on button "Download Form" at bounding box center [174, 111] width 49 height 15
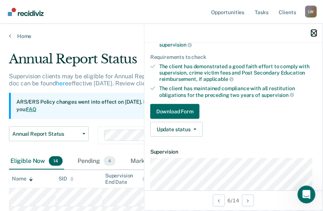
click at [314, 33] on icon "button" at bounding box center [313, 33] width 5 height 5
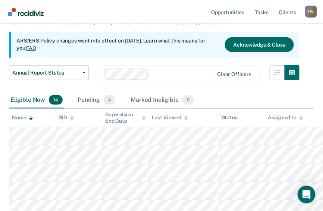
scroll to position [119, 0]
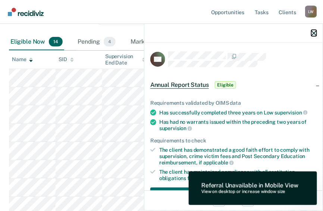
click at [313, 31] on icon "button" at bounding box center [313, 33] width 5 height 5
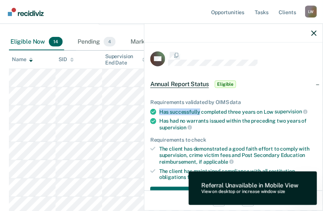
click at [319, 114] on div "Requirements validated by OIMS data Has successfully completed three years on L…" at bounding box center [233, 156] width 178 height 138
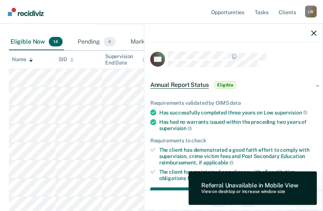
click at [227, 85] on span "Eligible" at bounding box center [225, 84] width 21 height 7
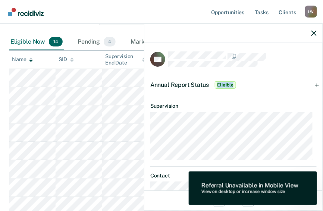
click at [227, 85] on span "Eligible" at bounding box center [225, 84] width 21 height 7
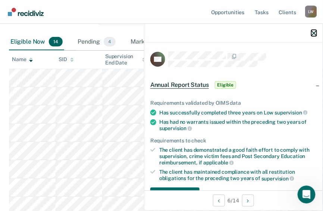
click at [313, 32] on icon "button" at bounding box center [313, 33] width 5 height 5
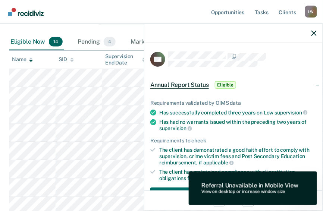
scroll to position [286, 0]
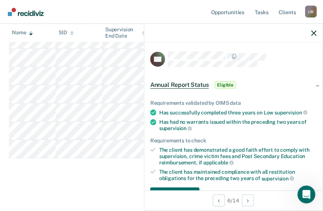
click at [226, 84] on span "Eligible" at bounding box center [225, 84] width 21 height 7
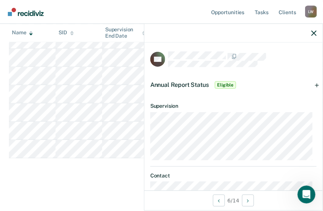
click at [226, 84] on span "Eligible" at bounding box center [225, 84] width 21 height 7
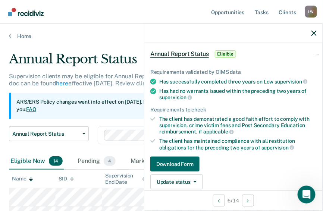
scroll to position [60, 0]
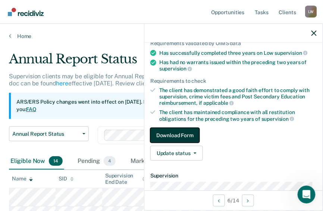
click at [176, 132] on button "Download Form" at bounding box center [174, 135] width 49 height 15
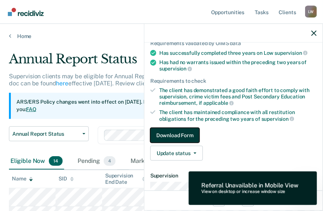
click at [176, 132] on button "Download Form" at bounding box center [174, 135] width 49 height 15
click at [184, 132] on button "Download Form" at bounding box center [174, 135] width 49 height 15
click at [195, 132] on button "Download Form" at bounding box center [174, 135] width 49 height 15
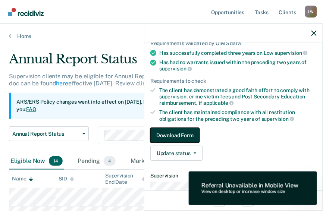
click at [196, 132] on button "Download Form" at bounding box center [174, 135] width 49 height 15
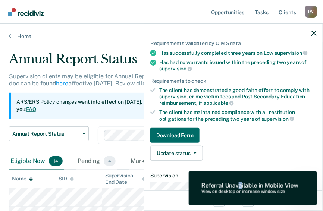
click at [242, 183] on div "Referral Unavailable in Mobile View" at bounding box center [249, 185] width 97 height 7
drag, startPoint x: 242, startPoint y: 183, endPoint x: 231, endPoint y: 159, distance: 26.7
click at [231, 159] on div "Requirements validated by OIMS data Has successfully completed three years on L…" at bounding box center [233, 97] width 178 height 138
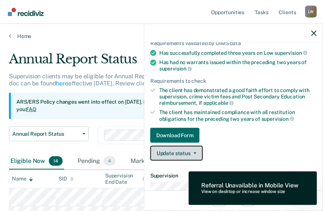
click at [191, 152] on span "button" at bounding box center [193, 152] width 6 height 1
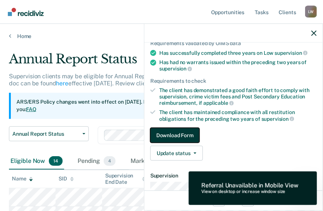
click at [182, 132] on button "Download Form" at bounding box center [174, 135] width 49 height 15
click at [181, 132] on button "Download Form" at bounding box center [174, 135] width 49 height 15
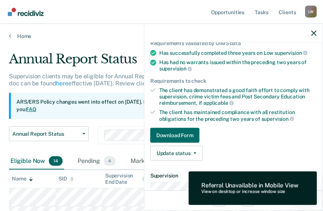
scroll to position [0, 0]
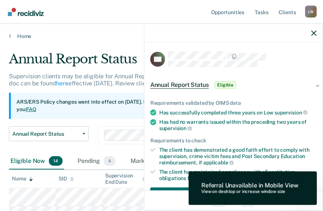
click at [229, 84] on span "Eligible" at bounding box center [225, 84] width 21 height 7
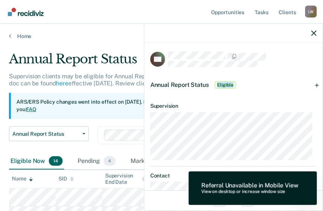
click at [229, 83] on span "Eligible" at bounding box center [225, 84] width 21 height 7
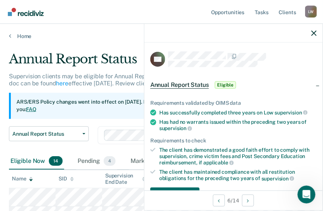
drag, startPoint x: 229, startPoint y: 83, endPoint x: 293, endPoint y: 75, distance: 65.0
click at [293, 75] on div "Annual Report Status Eligible" at bounding box center [233, 85] width 178 height 24
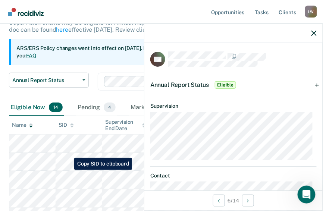
scroll to position [89, 0]
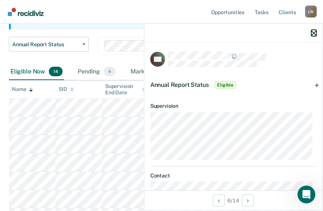
click at [314, 33] on icon "button" at bounding box center [313, 33] width 5 height 5
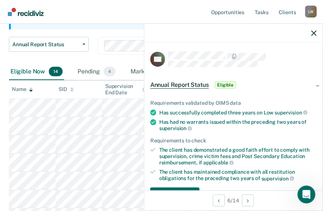
scroll to position [130, 0]
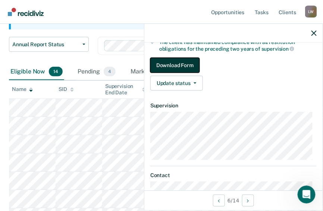
click at [187, 65] on button "Download Form" at bounding box center [174, 65] width 49 height 15
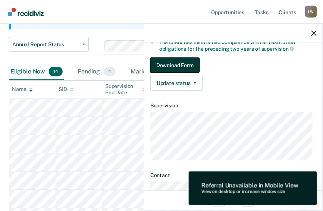
click at [188, 65] on button "Download Form" at bounding box center [174, 65] width 49 height 15
click at [166, 61] on button "Download Form" at bounding box center [174, 65] width 49 height 15
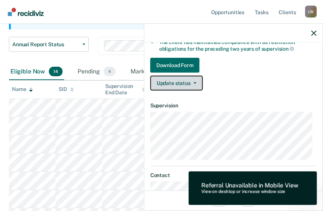
click at [195, 78] on button "Update status" at bounding box center [176, 83] width 53 height 15
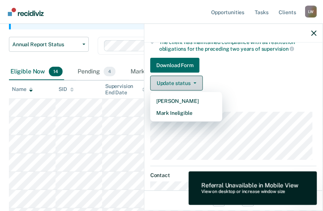
click at [167, 78] on button "Update status" at bounding box center [176, 83] width 53 height 15
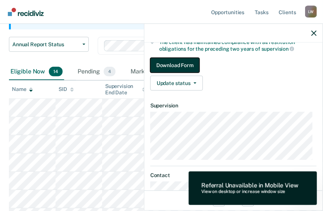
click at [163, 61] on button "Download Form" at bounding box center [174, 65] width 49 height 15
click at [162, 61] on button "Download Form" at bounding box center [174, 65] width 49 height 15
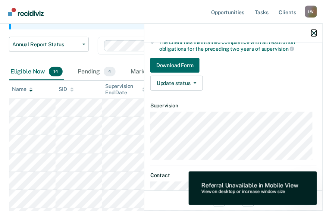
click at [314, 32] on icon "button" at bounding box center [313, 33] width 5 height 5
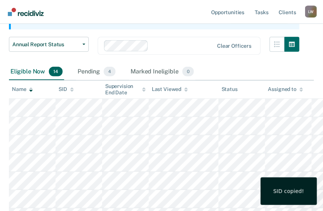
click at [281, 188] on div "SID copied!" at bounding box center [288, 191] width 31 height 7
click at [285, 193] on div "SID copied!" at bounding box center [288, 191] width 31 height 7
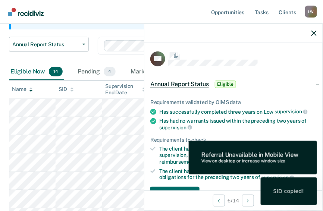
click at [319, 122] on body "Looks like you’re using Internet Explorer 11. For faster loading and a better e…" at bounding box center [161, 16] width 323 height 211
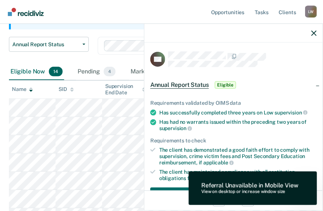
click at [173, 85] on span "Annual Report Status" at bounding box center [179, 84] width 59 height 7
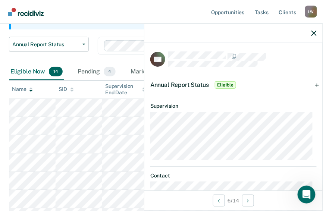
click at [223, 85] on span "Eligible" at bounding box center [225, 84] width 21 height 7
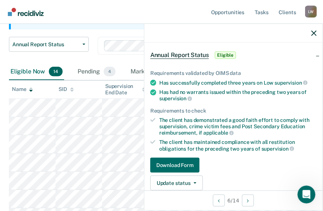
scroll to position [60, 0]
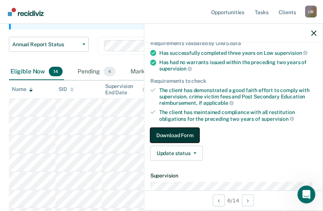
click at [182, 132] on button "Download Form" at bounding box center [174, 135] width 49 height 15
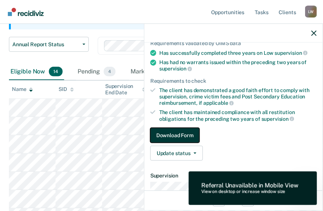
click at [182, 132] on button "Download Form" at bounding box center [174, 135] width 49 height 15
click at [180, 132] on button "Download Form" at bounding box center [174, 135] width 49 height 15
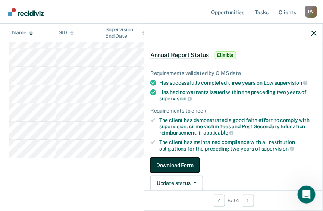
scroll to position [15, 0]
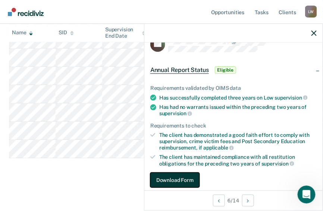
click at [174, 180] on button "Download Form" at bounding box center [174, 180] width 49 height 15
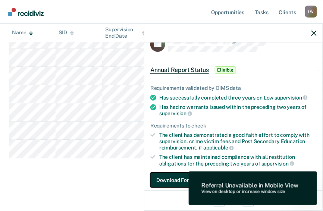
click at [175, 179] on button "Download Form" at bounding box center [174, 180] width 49 height 15
click at [226, 69] on span "Eligible" at bounding box center [225, 69] width 21 height 7
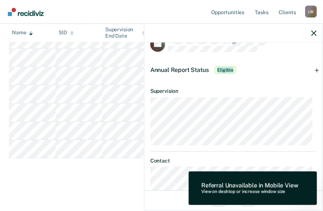
click at [226, 69] on span "Eligible" at bounding box center [225, 69] width 21 height 7
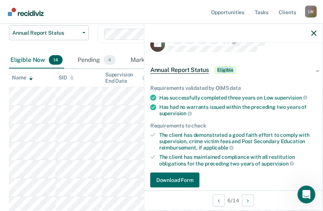
scroll to position [0, 0]
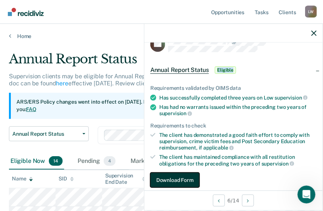
click at [184, 179] on button "Download Form" at bounding box center [174, 180] width 49 height 15
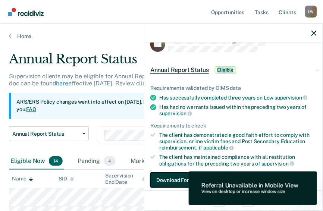
click at [184, 179] on button "Download Form" at bounding box center [174, 180] width 49 height 15
drag, startPoint x: 184, startPoint y: 179, endPoint x: 166, endPoint y: 177, distance: 18.7
click at [166, 177] on button "Download Form" at bounding box center [174, 180] width 49 height 15
click at [281, 76] on div "Annual Report Status Eligible" at bounding box center [233, 70] width 178 height 24
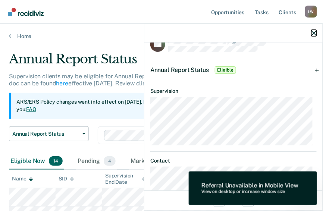
click at [313, 35] on icon "button" at bounding box center [313, 33] width 5 height 5
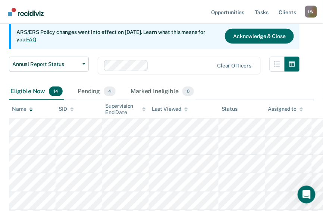
scroll to position [89, 0]
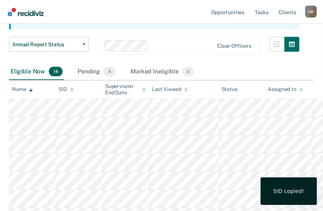
click at [285, 190] on div "SID copied!" at bounding box center [288, 191] width 31 height 7
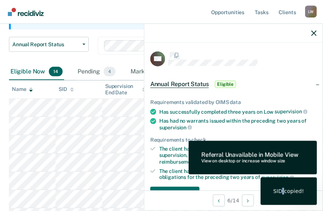
click at [318, 122] on body "Looks like you’re using Internet Explorer 11. For faster loading and a better e…" at bounding box center [161, 16] width 323 height 211
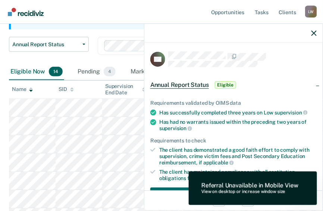
click at [224, 84] on span "Eligible" at bounding box center [225, 84] width 21 height 7
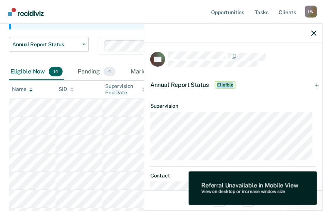
click at [224, 84] on span "Eligible" at bounding box center [225, 84] width 21 height 7
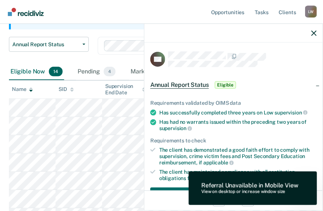
drag, startPoint x: 224, startPoint y: 84, endPoint x: 262, endPoint y: 83, distance: 37.3
click at [262, 83] on div "Annual Report Status Eligible" at bounding box center [233, 85] width 178 height 24
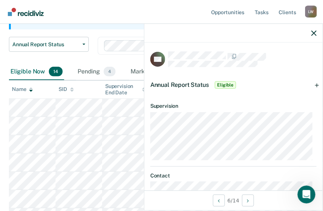
click at [226, 82] on span "Eligible" at bounding box center [225, 84] width 21 height 7
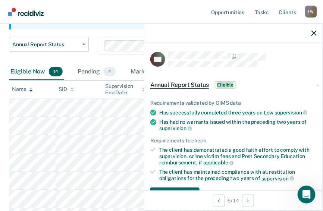
click at [226, 82] on span "Eligible" at bounding box center [225, 84] width 21 height 7
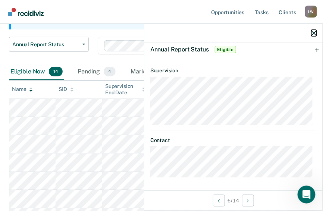
click at [313, 34] on icon "button" at bounding box center [313, 33] width 5 height 5
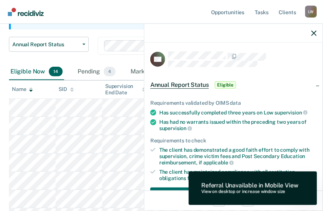
click at [225, 82] on span "Eligible" at bounding box center [225, 84] width 21 height 7
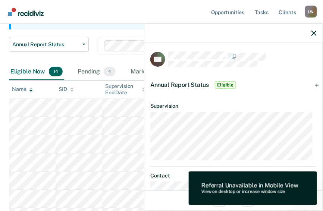
click at [225, 83] on span "Eligible" at bounding box center [225, 84] width 21 height 7
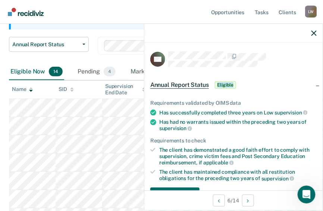
click at [225, 83] on span "Eligible" at bounding box center [225, 84] width 21 height 7
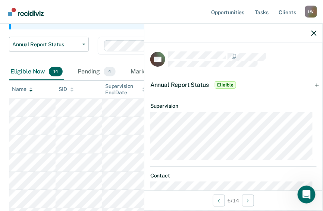
click at [261, 110] on dl "Supervision" at bounding box center [233, 131] width 166 height 57
click at [315, 48] on div "CH Annual Report Status Eligible Requirements validated by OIMS data Has succes…" at bounding box center [233, 116] width 178 height 148
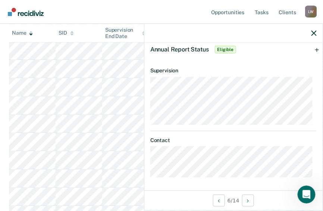
scroll to position [179, 0]
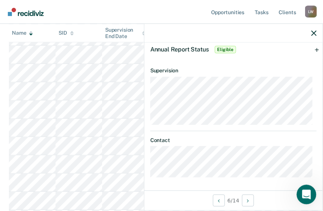
click at [307, 192] on icon "Open Intercom Messenger" at bounding box center [305, 193] width 12 height 12
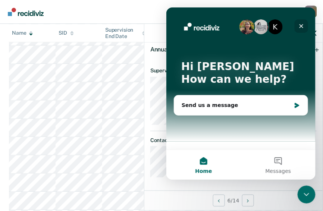
click at [298, 26] on icon "Close" at bounding box center [301, 26] width 6 height 6
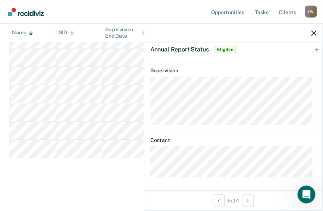
scroll to position [0, 0]
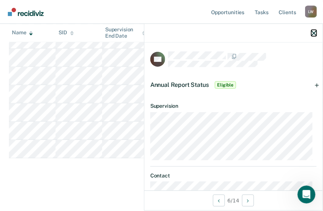
click at [312, 32] on icon "button" at bounding box center [313, 33] width 5 height 5
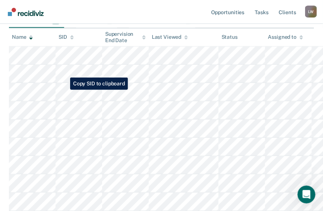
scroll to position [136, 0]
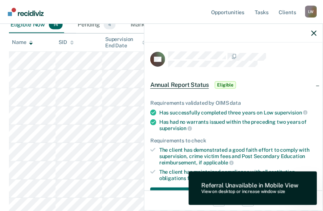
click at [230, 85] on span "Eligible" at bounding box center [225, 84] width 21 height 7
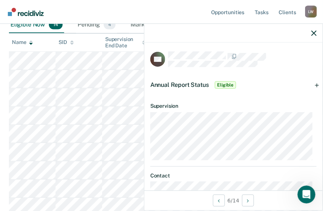
click at [194, 85] on span "Annual Report Status" at bounding box center [179, 84] width 59 height 7
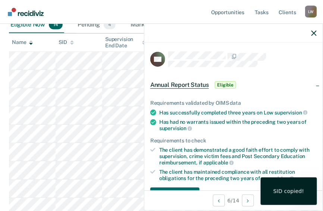
click at [289, 191] on div "SID copied!" at bounding box center [288, 191] width 31 height 7
click at [292, 193] on div "SID copied!" at bounding box center [288, 191] width 31 height 7
click at [292, 192] on div "SID copied!" at bounding box center [288, 191] width 31 height 7
click at [180, 187] on button "Download Form" at bounding box center [174, 194] width 49 height 15
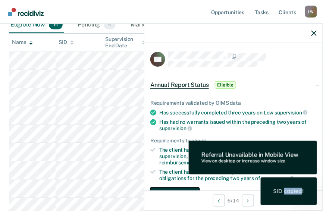
click at [181, 187] on button "Download Form" at bounding box center [174, 194] width 49 height 15
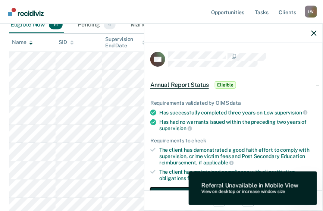
drag, startPoint x: 181, startPoint y: 187, endPoint x: 160, endPoint y: 187, distance: 21.3
click at [160, 187] on button "Download Form" at bounding box center [174, 194] width 49 height 15
click at [226, 81] on span "Eligible" at bounding box center [225, 84] width 21 height 7
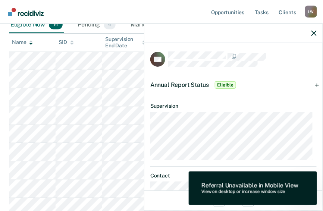
drag, startPoint x: 226, startPoint y: 80, endPoint x: 263, endPoint y: 99, distance: 41.8
click at [263, 99] on article "CH Annual Report Status Eligible Requirements validated by OIMS data Has succes…" at bounding box center [233, 131] width 166 height 161
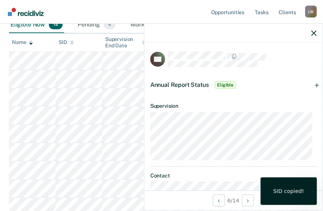
click at [289, 190] on div "SID copied!" at bounding box center [288, 191] width 31 height 7
click at [287, 194] on div "SID copied!" at bounding box center [288, 191] width 31 height 7
click at [315, 33] on icon "button" at bounding box center [313, 33] width 5 height 5
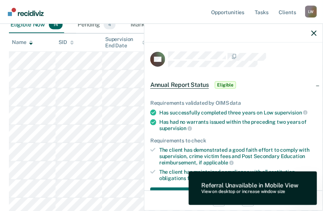
click at [225, 85] on span "Eligible" at bounding box center [225, 84] width 21 height 7
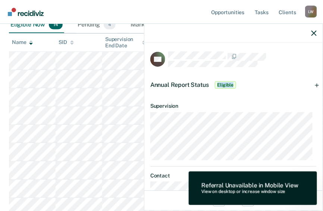
click at [225, 85] on span "Eligible" at bounding box center [225, 84] width 21 height 7
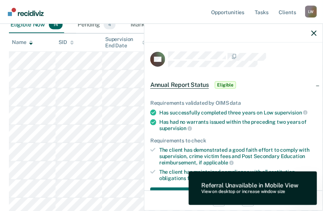
drag, startPoint x: 225, startPoint y: 85, endPoint x: 179, endPoint y: 84, distance: 46.2
click at [179, 84] on span "Annual Report Status" at bounding box center [179, 84] width 59 height 7
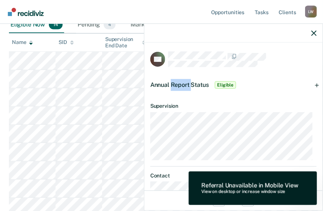
click at [179, 84] on span "Annual Report Status" at bounding box center [179, 84] width 59 height 7
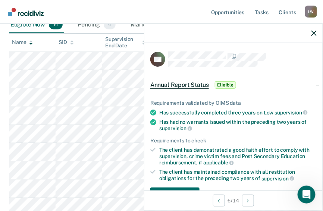
drag, startPoint x: 179, startPoint y: 84, endPoint x: 231, endPoint y: 82, distance: 52.2
click at [231, 82] on span "Eligible" at bounding box center [225, 84] width 21 height 7
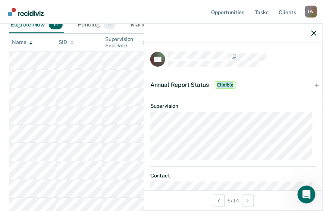
click at [231, 82] on span "Eligible" at bounding box center [225, 84] width 21 height 7
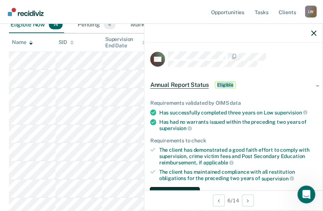
click at [173, 187] on button "Download Form" at bounding box center [174, 194] width 49 height 15
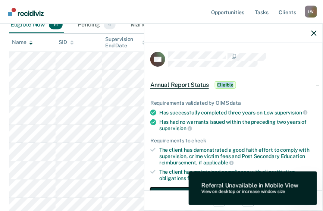
click at [173, 187] on button "Download Form" at bounding box center [174, 194] width 49 height 15
click at [224, 85] on span "Eligible" at bounding box center [225, 84] width 21 height 7
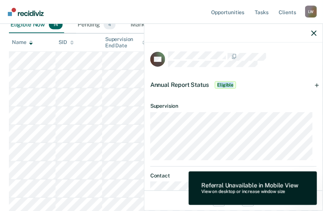
click at [223, 85] on span "Eligible" at bounding box center [225, 84] width 21 height 7
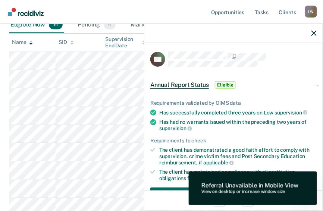
click at [315, 54] on div "CH Annual Report Status Eligible Requirements validated by OIMS data Has succes…" at bounding box center [233, 116] width 178 height 148
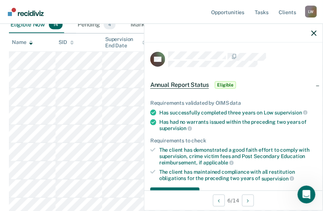
click at [315, 54] on div "CH Annual Report Status Eligible Requirements validated by OIMS data Has succes…" at bounding box center [233, 116] width 178 height 148
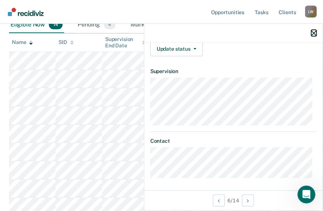
click at [312, 32] on icon "button" at bounding box center [313, 33] width 5 height 5
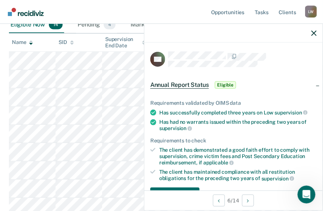
click at [224, 86] on span "Eligible" at bounding box center [225, 84] width 21 height 7
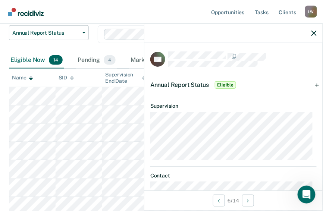
scroll to position [0, 0]
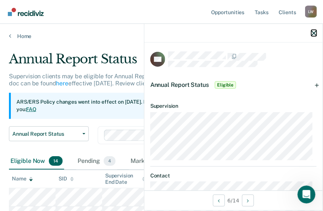
click at [315, 33] on icon "button" at bounding box center [313, 33] width 5 height 5
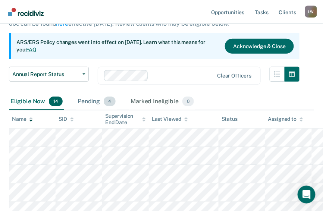
scroll to position [89, 0]
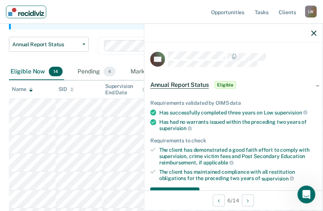
click at [28, 12] on img "Main navigation" at bounding box center [26, 12] width 36 height 8
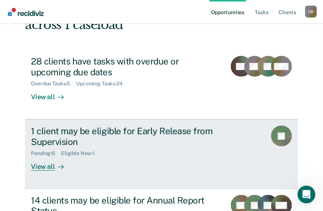
scroll to position [89, 0]
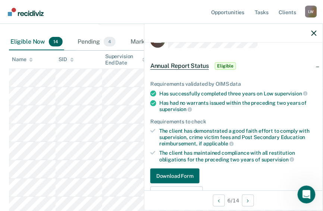
scroll to position [30, 0]
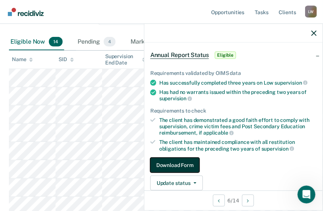
click at [172, 163] on button "Download Form" at bounding box center [174, 165] width 49 height 15
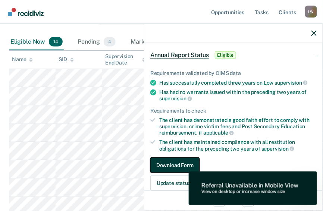
click at [172, 163] on button "Download Form" at bounding box center [174, 165] width 49 height 15
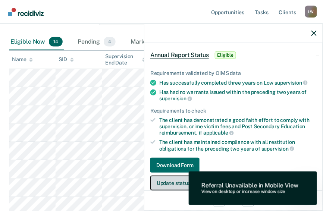
click at [171, 181] on button "Update status" at bounding box center [176, 183] width 53 height 15
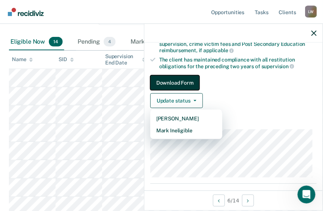
click at [189, 81] on button "Download Form" at bounding box center [174, 82] width 49 height 15
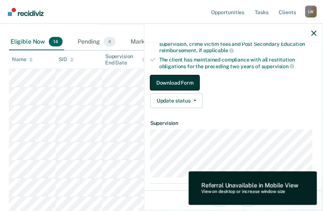
click at [189, 81] on button "Download Form" at bounding box center [174, 82] width 49 height 15
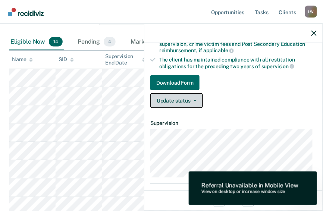
click at [174, 97] on button "Update status" at bounding box center [176, 100] width 53 height 15
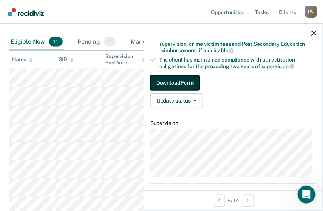
click at [192, 84] on button "Download Form" at bounding box center [174, 82] width 49 height 15
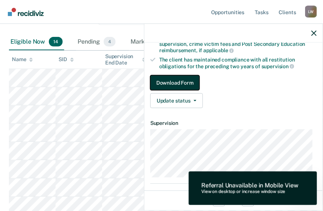
click at [192, 84] on button "Download Form" at bounding box center [174, 82] width 49 height 15
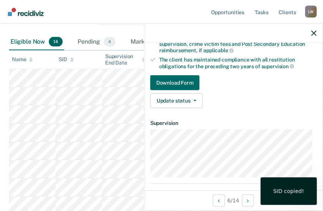
click at [291, 197] on div "SID copied!" at bounding box center [289, 191] width 56 height 28
click at [291, 194] on div "SID copied!" at bounding box center [288, 191] width 31 height 7
click at [291, 193] on div "SID copied!" at bounding box center [288, 191] width 31 height 7
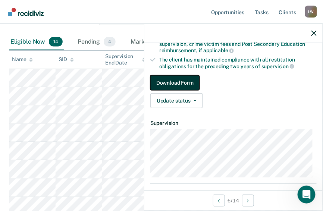
drag, startPoint x: 8, startPoint y: 144, endPoint x: 187, endPoint y: 80, distance: 190.1
click at [187, 80] on button "Download Form" at bounding box center [174, 82] width 49 height 15
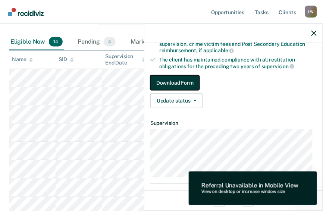
click at [187, 80] on button "Download Form" at bounding box center [174, 82] width 49 height 15
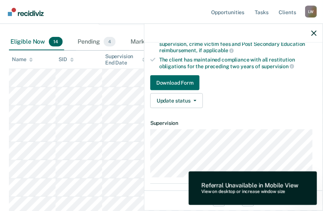
drag, startPoint x: 187, startPoint y: 80, endPoint x: 250, endPoint y: 97, distance: 65.3
click at [250, 97] on div "Update status Mark Pending Mark Ineligible" at bounding box center [233, 100] width 166 height 15
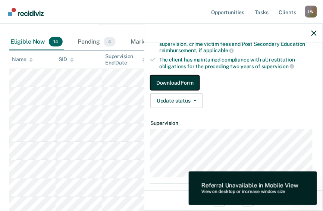
click at [180, 78] on button "Download Form" at bounding box center [174, 82] width 49 height 15
click at [165, 80] on button "Download Form" at bounding box center [174, 82] width 49 height 15
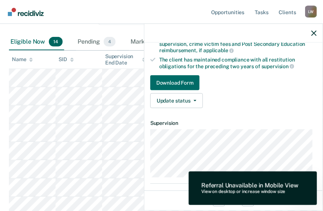
click at [223, 106] on div "Requirements validated by OIMS data Has successfully completed three years on L…" at bounding box center [233, 45] width 178 height 138
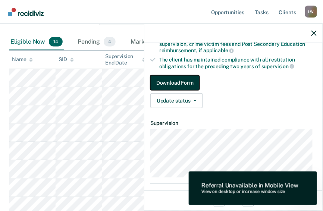
click at [181, 79] on button "Download Form" at bounding box center [174, 82] width 49 height 15
click at [182, 79] on button "Download Form" at bounding box center [174, 82] width 49 height 15
click at [164, 81] on button "Download Form" at bounding box center [174, 82] width 49 height 15
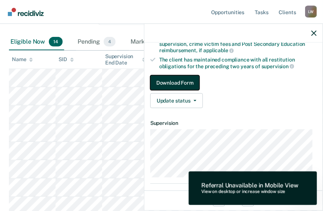
click at [164, 81] on button "Download Form" at bounding box center [174, 82] width 49 height 15
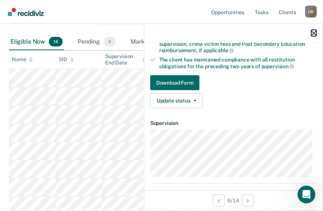
click at [313, 32] on icon "button" at bounding box center [313, 33] width 5 height 5
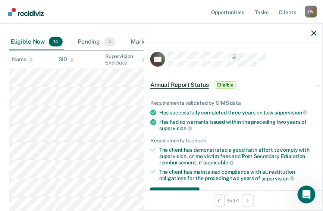
drag, startPoint x: 256, startPoint y: 67, endPoint x: 224, endPoint y: 86, distance: 37.5
click at [224, 86] on span "Eligible" at bounding box center [225, 84] width 21 height 7
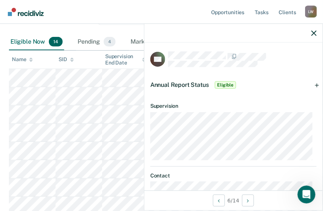
click at [225, 86] on span "Eligible" at bounding box center [225, 84] width 21 height 7
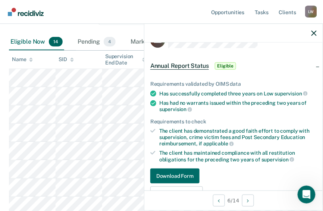
scroll to position [30, 0]
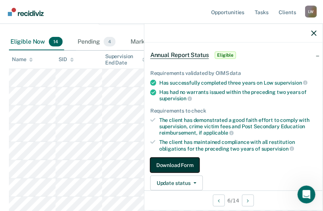
click at [187, 161] on button "Download Form" at bounding box center [174, 165] width 49 height 15
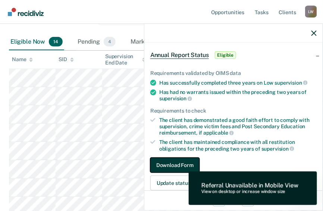
click at [187, 161] on button "Download Form" at bounding box center [174, 165] width 49 height 15
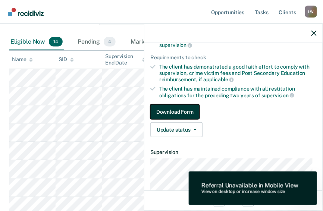
scroll to position [89, 0]
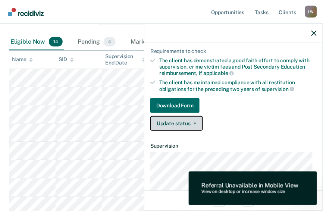
click at [177, 122] on button "Update status" at bounding box center [176, 123] width 53 height 15
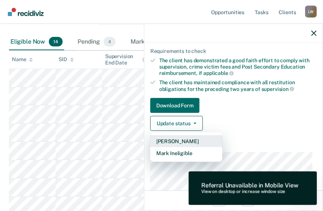
click at [179, 141] on button "Mark Pending" at bounding box center [186, 141] width 72 height 12
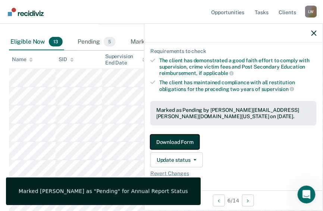
click at [182, 141] on button "Download Form" at bounding box center [174, 142] width 49 height 15
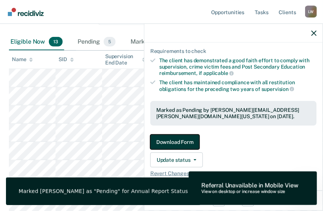
click at [182, 141] on button "Download Form" at bounding box center [174, 142] width 49 height 15
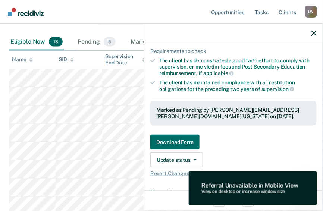
click at [220, 136] on link "Download Form" at bounding box center [233, 142] width 166 height 15
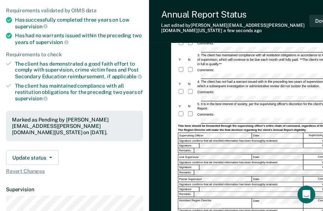
scroll to position [89, 0]
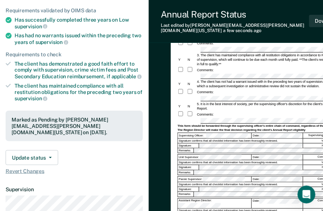
click at [321, 139] on div "Yes" at bounding box center [323, 141] width 41 height 4
click at [149, 53] on div "Annual Reporting Checklist, Recommendation, and Determination Form Clients who …" at bounding box center [259, 156] width 221 height 388
click at [314, 139] on div "Yes" at bounding box center [323, 141] width 41 height 4
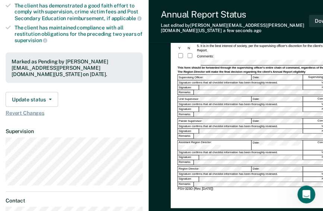
scroll to position [149, 0]
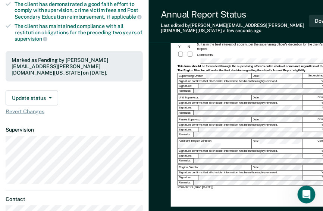
click at [321, 79] on div "Yes" at bounding box center [323, 81] width 41 height 4
click at [319, 79] on div "Yes" at bounding box center [323, 81] width 41 height 4
click at [321, 79] on div "Yes" at bounding box center [323, 81] width 41 height 4
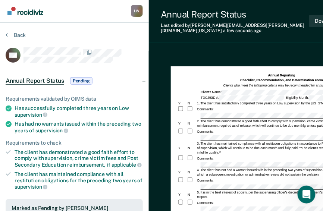
scroll to position [0, 0]
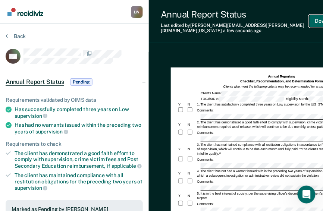
click at [7, 36] on button "Back" at bounding box center [16, 36] width 20 height 7
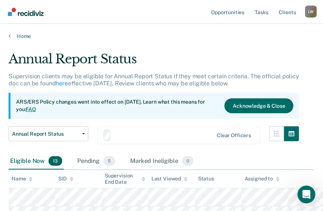
scroll to position [119, 0]
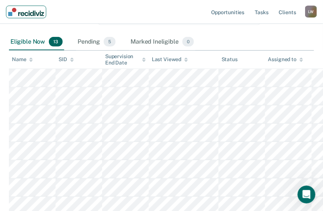
click at [24, 12] on img "Main navigation" at bounding box center [26, 12] width 36 height 8
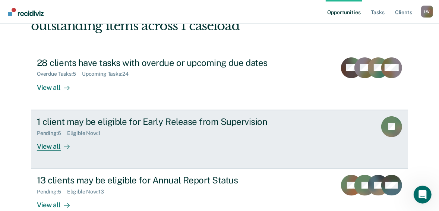
scroll to position [89, 0]
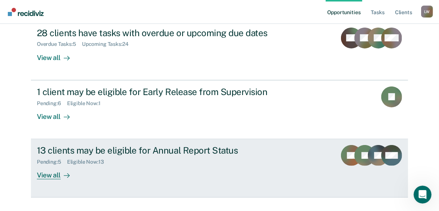
click at [53, 176] on div "View all" at bounding box center [58, 172] width 42 height 15
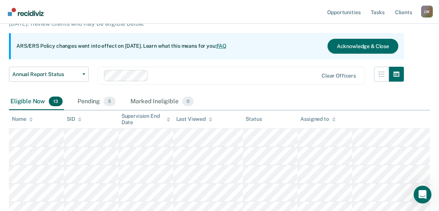
scroll to position [89, 0]
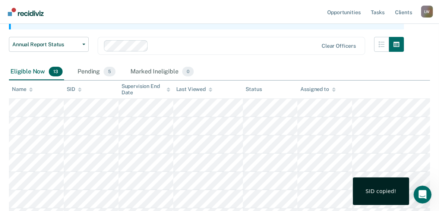
click at [327, 192] on div "SID copied!" at bounding box center [381, 191] width 31 height 7
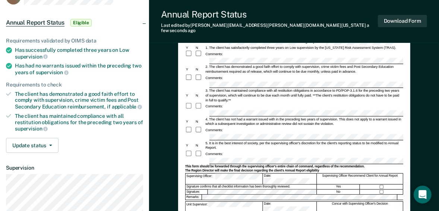
scroll to position [60, 0]
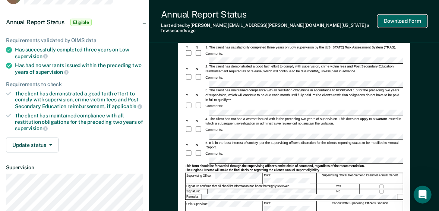
click at [327, 18] on button "Download Form" at bounding box center [402, 21] width 49 height 12
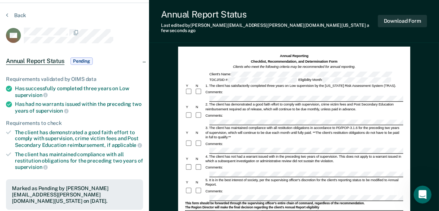
scroll to position [0, 0]
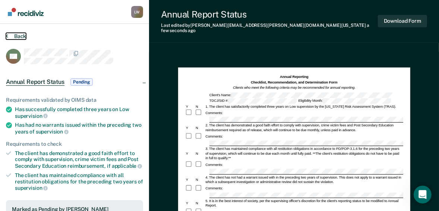
click at [19, 36] on button "Back" at bounding box center [16, 36] width 20 height 7
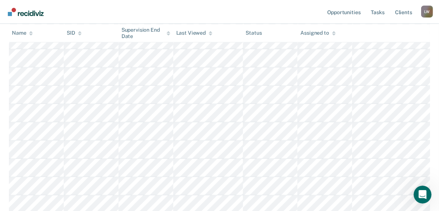
scroll to position [209, 0]
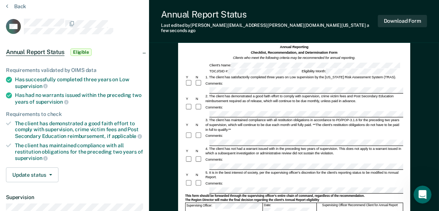
scroll to position [60, 0]
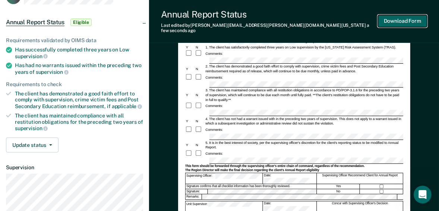
click at [327, 18] on button "Download Form" at bounding box center [402, 21] width 49 height 12
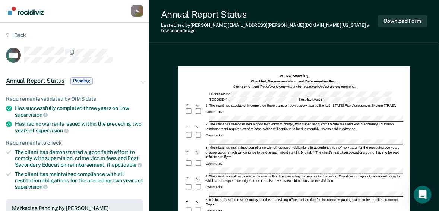
scroll to position [0, 0]
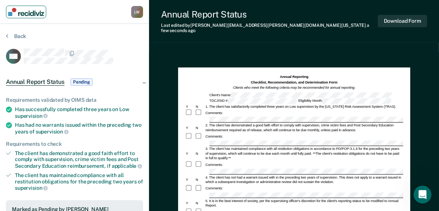
click at [16, 12] on img "Main navigation" at bounding box center [26, 12] width 36 height 8
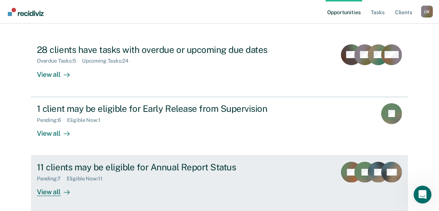
scroll to position [89, 0]
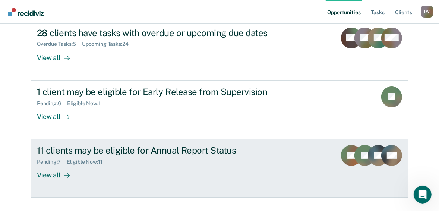
click at [61, 174] on div at bounding box center [65, 175] width 9 height 9
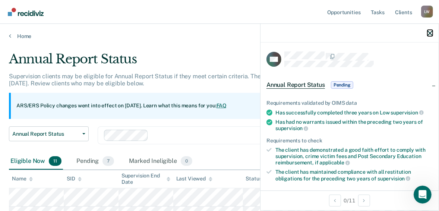
click at [327, 34] on icon "button" at bounding box center [430, 33] width 5 height 5
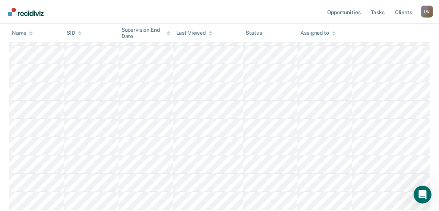
scroll to position [209, 0]
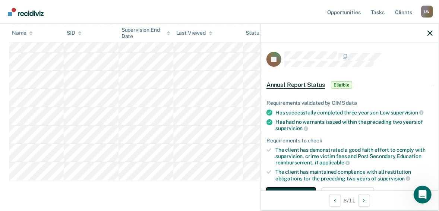
click at [291, 187] on button "Download Form" at bounding box center [291, 194] width 49 height 15
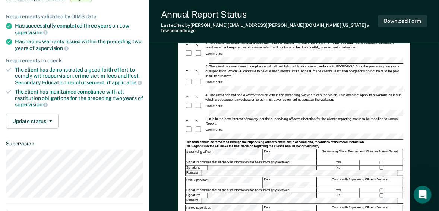
scroll to position [89, 0]
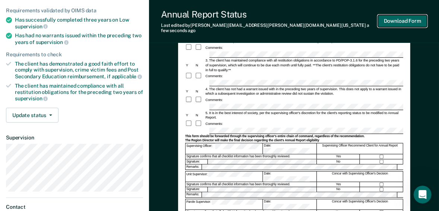
click at [327, 17] on button "Download Form" at bounding box center [402, 21] width 49 height 12
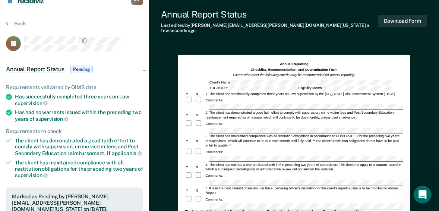
scroll to position [0, 0]
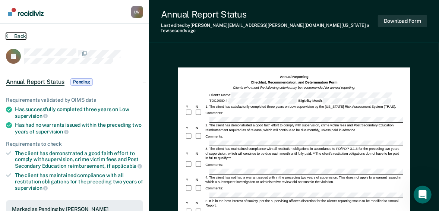
click at [19, 36] on button "Back" at bounding box center [16, 36] width 20 height 7
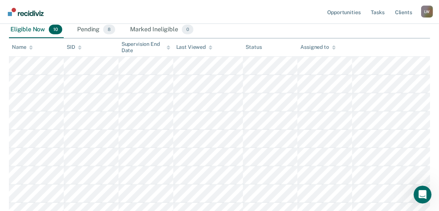
scroll to position [119, 0]
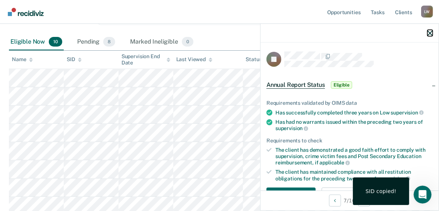
click at [327, 33] on icon "button" at bounding box center [430, 33] width 5 height 5
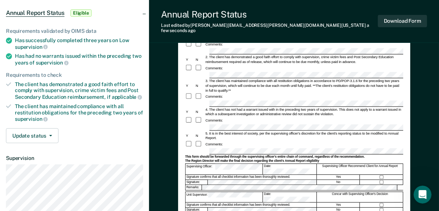
scroll to position [89, 0]
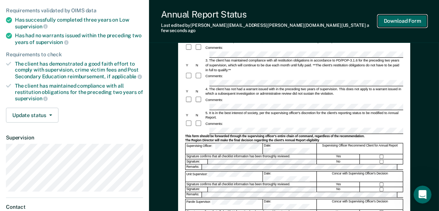
click at [327, 16] on button "Download Form" at bounding box center [402, 21] width 49 height 12
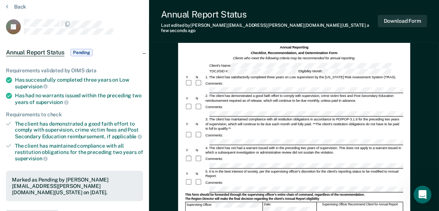
scroll to position [0, 0]
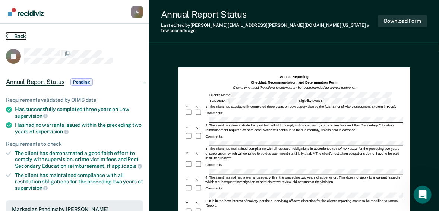
click at [12, 35] on button "Back" at bounding box center [16, 36] width 20 height 7
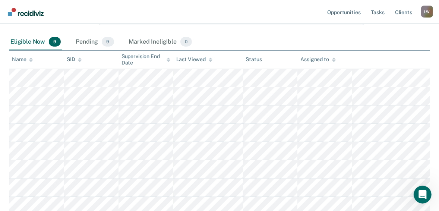
scroll to position [149, 0]
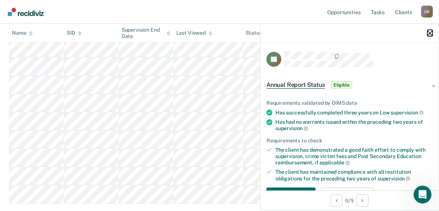
click at [327, 32] on icon "button" at bounding box center [430, 33] width 5 height 5
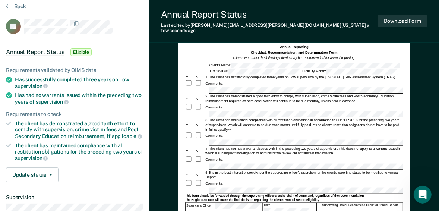
scroll to position [60, 0]
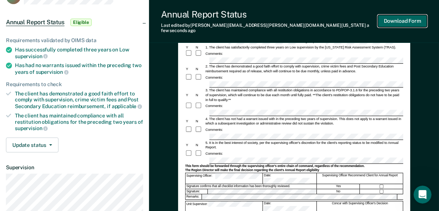
click at [327, 18] on button "Download Form" at bounding box center [402, 21] width 49 height 12
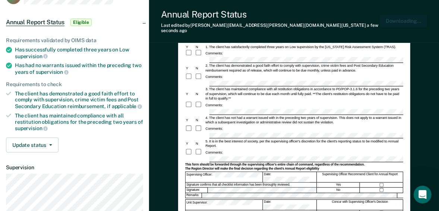
scroll to position [0, 0]
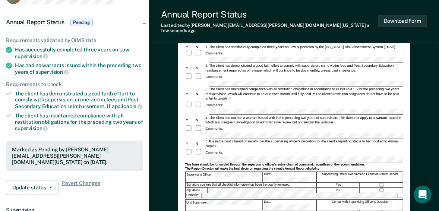
click at [125, 36] on div "Requirements validated by OIMS data Has successfully completed three years on L…" at bounding box center [74, 113] width 149 height 176
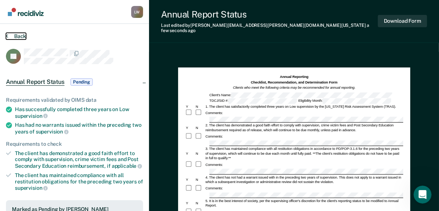
click at [9, 36] on button "Back" at bounding box center [16, 36] width 20 height 7
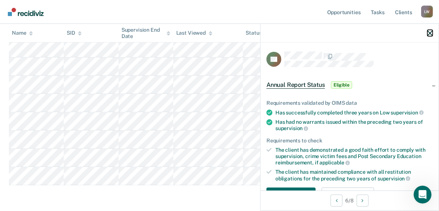
click at [327, 33] on icon "button" at bounding box center [430, 33] width 5 height 5
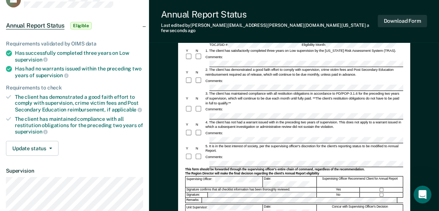
scroll to position [60, 0]
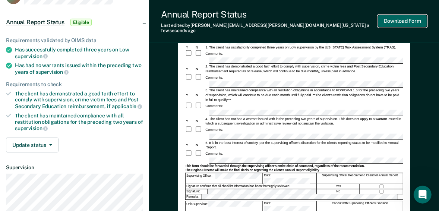
click at [327, 18] on button "Download Form" at bounding box center [402, 21] width 49 height 12
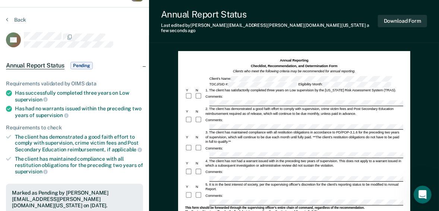
scroll to position [0, 0]
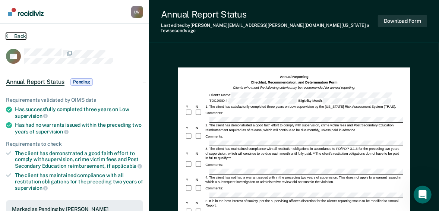
click at [10, 35] on button "Back" at bounding box center [16, 36] width 20 height 7
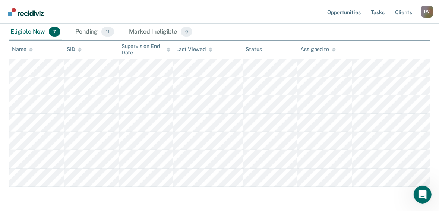
scroll to position [89, 0]
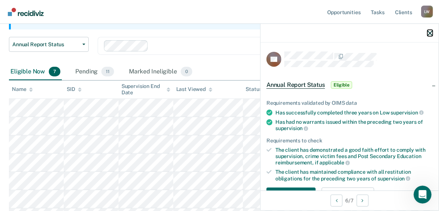
click at [327, 32] on icon "button" at bounding box center [430, 33] width 5 height 5
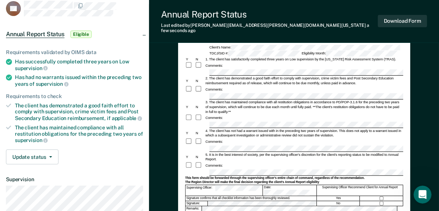
scroll to position [89, 0]
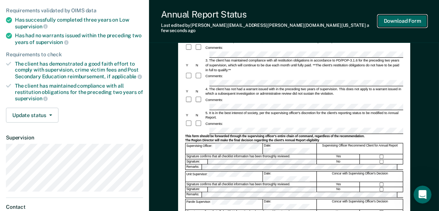
click at [327, 20] on button "Download Form" at bounding box center [402, 21] width 49 height 12
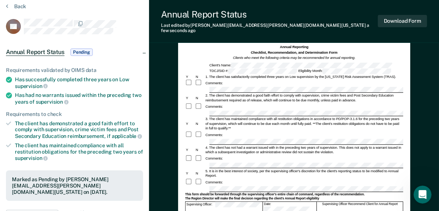
scroll to position [30, 0]
click at [15, 6] on button "Back" at bounding box center [16, 6] width 20 height 7
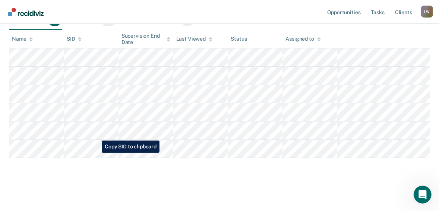
scroll to position [110, 0]
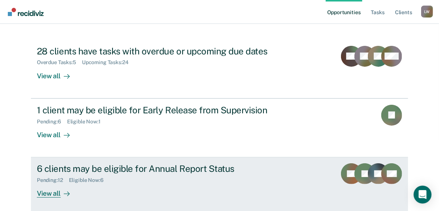
scroll to position [75, 0]
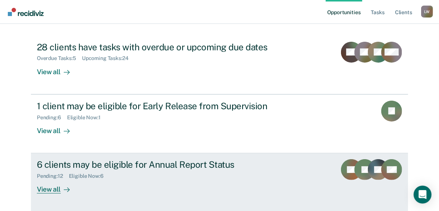
click at [53, 189] on div "View all" at bounding box center [58, 186] width 42 height 15
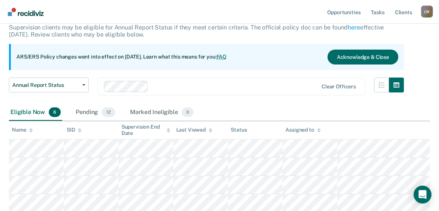
scroll to position [60, 0]
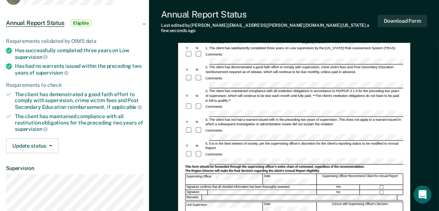
scroll to position [60, 0]
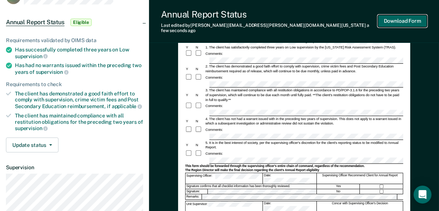
click at [396, 17] on button "Download Form" at bounding box center [402, 21] width 49 height 12
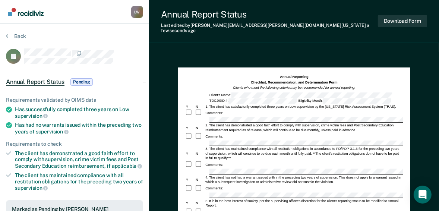
scroll to position [0, 0]
click at [16, 36] on button "Back" at bounding box center [16, 36] width 20 height 7
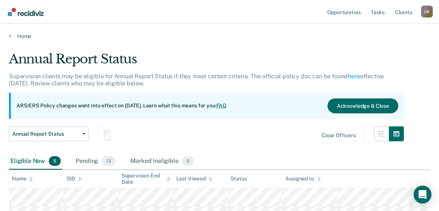
scroll to position [60, 0]
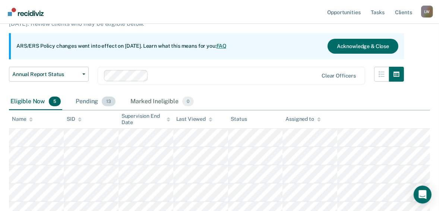
click at [106, 101] on span "13" at bounding box center [109, 102] width 14 height 10
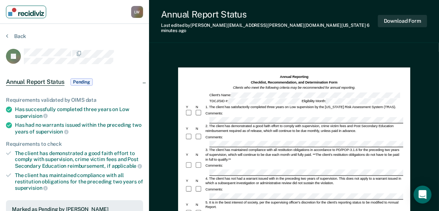
click at [9, 11] on img "Main navigation" at bounding box center [26, 12] width 36 height 8
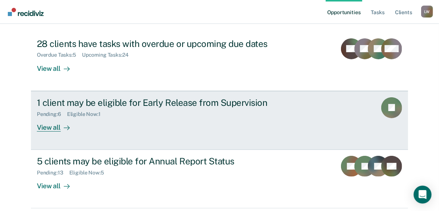
scroll to position [89, 0]
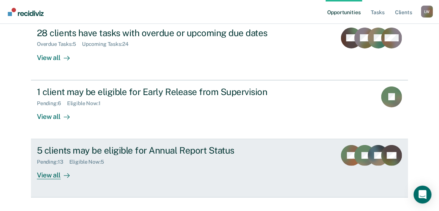
click at [54, 174] on div "View all" at bounding box center [58, 172] width 42 height 15
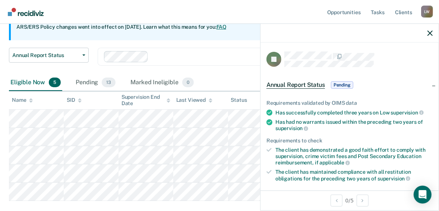
scroll to position [89, 0]
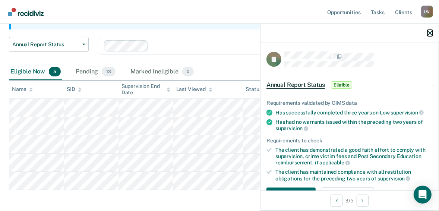
click at [430, 32] on icon "button" at bounding box center [430, 33] width 5 height 5
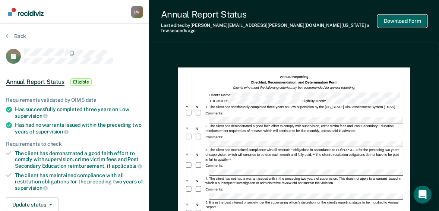
click at [398, 16] on button "Download Form" at bounding box center [402, 21] width 49 height 12
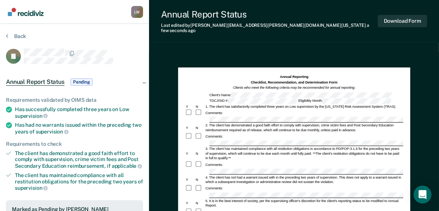
click at [72, 19] on nav "Larry Willis L W Profile How it works Log Out" at bounding box center [74, 12] width 149 height 24
click at [10, 35] on button "Back" at bounding box center [16, 36] width 20 height 7
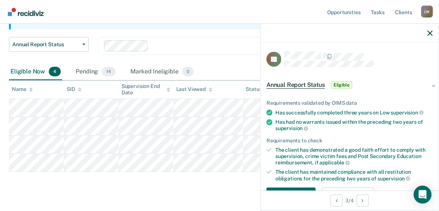
click at [51, 174] on div "Annual Report Status Supervision clients may be eligible for Annual Report Stat…" at bounding box center [219, 77] width 421 height 231
click at [430, 34] on icon "button" at bounding box center [430, 33] width 5 height 5
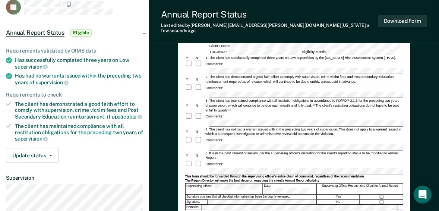
scroll to position [60, 0]
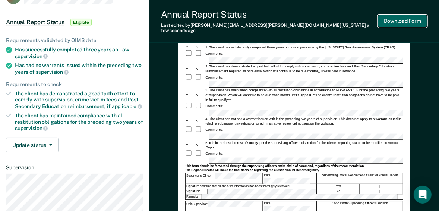
click at [397, 18] on button "Download Form" at bounding box center [402, 21] width 49 height 12
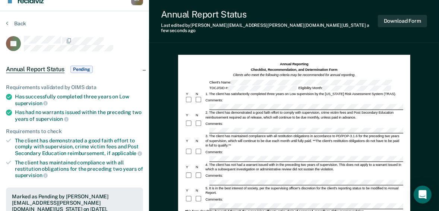
scroll to position [0, 0]
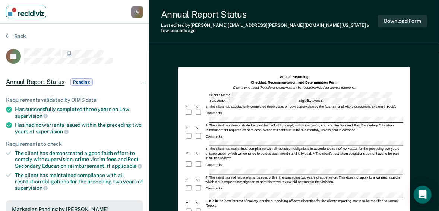
click at [9, 11] on img "Main navigation" at bounding box center [26, 12] width 36 height 8
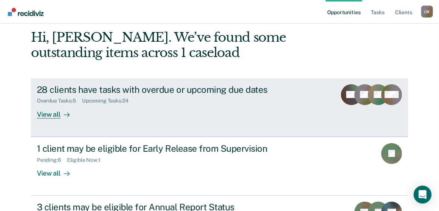
scroll to position [105, 0]
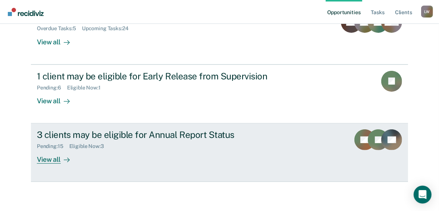
click at [47, 160] on div "View all" at bounding box center [58, 156] width 42 height 15
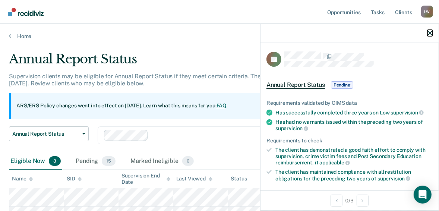
click at [430, 33] on icon "button" at bounding box center [430, 33] width 5 height 5
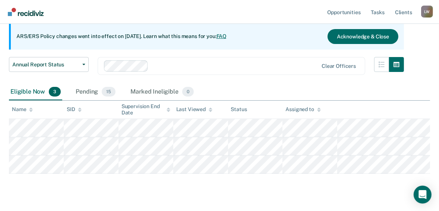
scroll to position [85, 0]
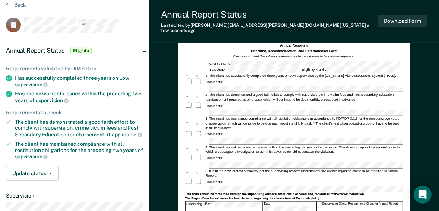
scroll to position [89, 0]
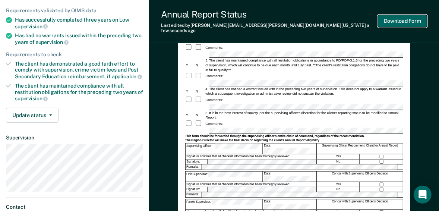
click at [398, 17] on button "Download Form" at bounding box center [402, 21] width 49 height 12
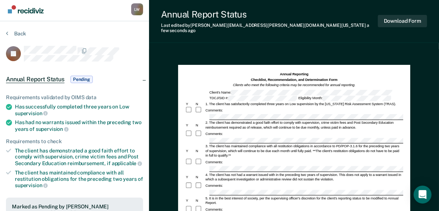
scroll to position [0, 0]
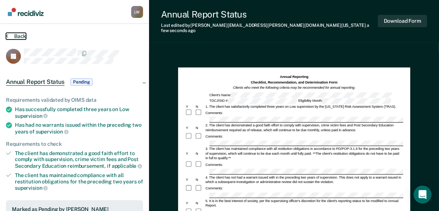
click at [9, 36] on button "Back" at bounding box center [16, 36] width 20 height 7
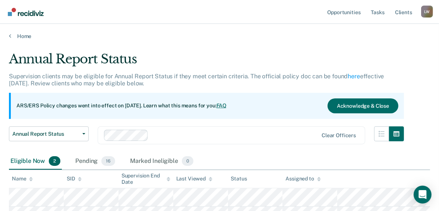
scroll to position [66, 0]
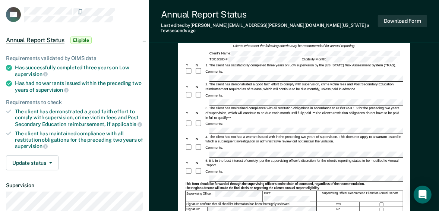
scroll to position [60, 0]
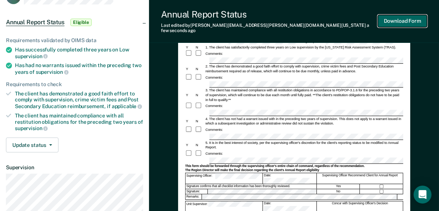
click at [401, 20] on button "Download Form" at bounding box center [402, 21] width 49 height 12
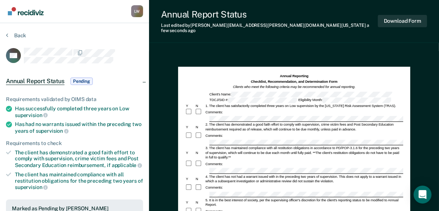
scroll to position [0, 0]
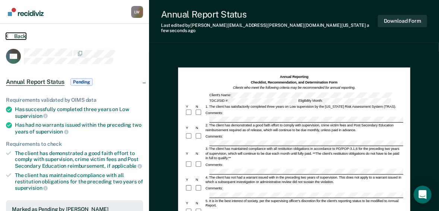
click at [8, 36] on icon at bounding box center [7, 36] width 2 height 6
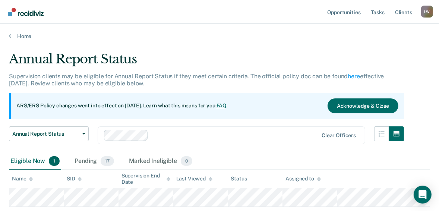
scroll to position [48, 0]
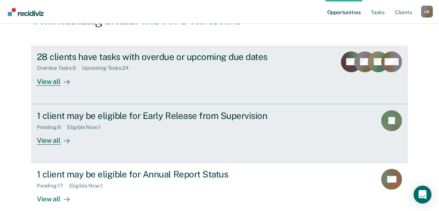
scroll to position [75, 0]
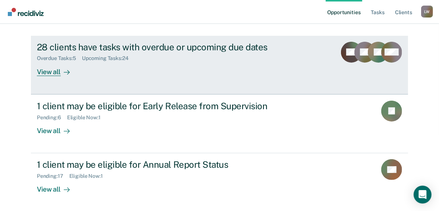
click at [42, 72] on div "View all" at bounding box center [58, 69] width 42 height 15
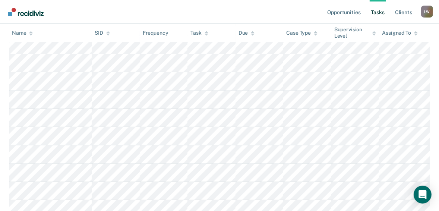
scroll to position [187, 0]
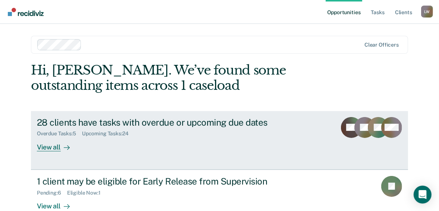
click at [64, 147] on icon at bounding box center [67, 148] width 6 height 6
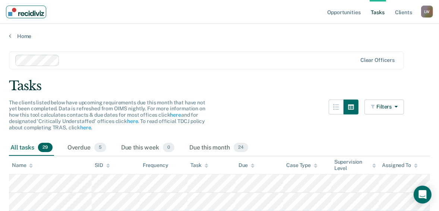
click at [14, 13] on img "Main navigation" at bounding box center [26, 12] width 36 height 8
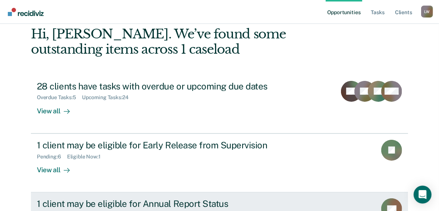
scroll to position [30, 0]
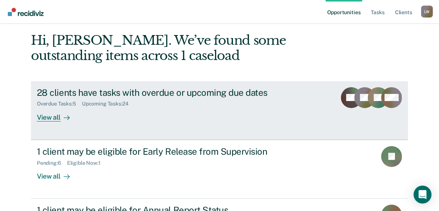
click at [51, 119] on div "View all" at bounding box center [58, 114] width 42 height 15
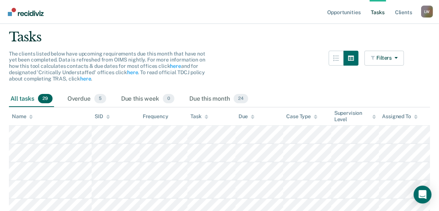
scroll to position [60, 0]
